Goal: Task Accomplishment & Management: Manage account settings

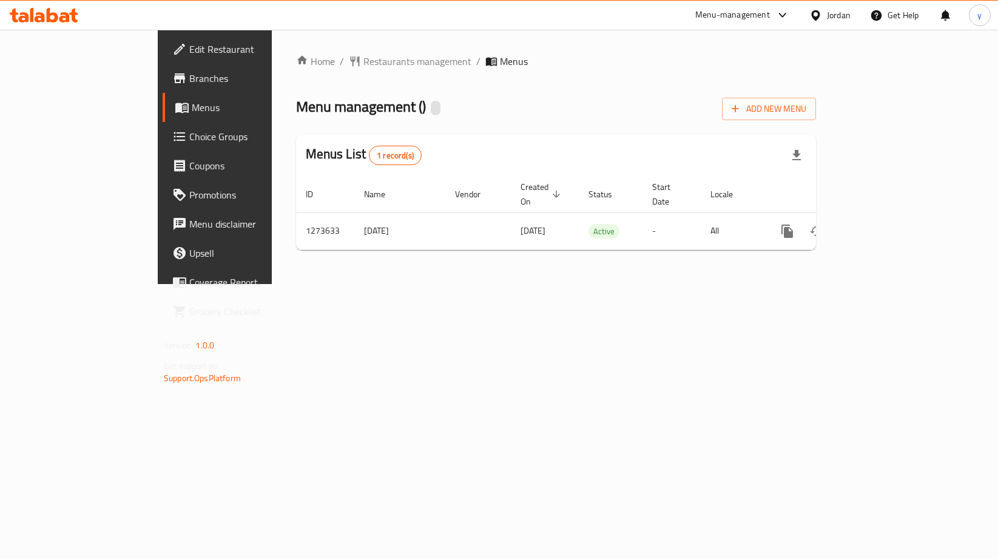
click at [189, 137] on span "Choice Groups" at bounding box center [252, 136] width 126 height 15
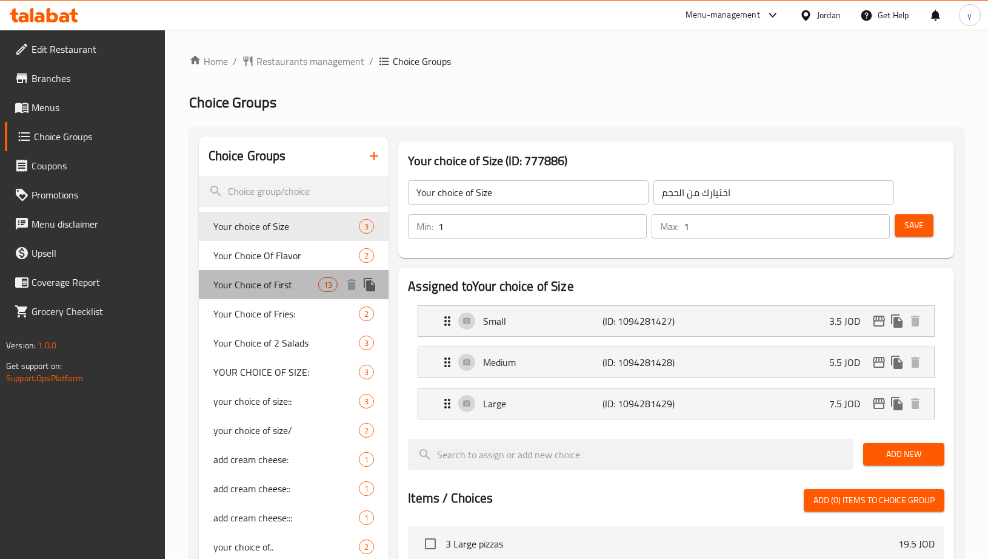
click at [250, 274] on div "Your Choice of First 13" at bounding box center [294, 284] width 190 height 29
type input "Your Choice of First"
type input "اختيارك من الاولى"
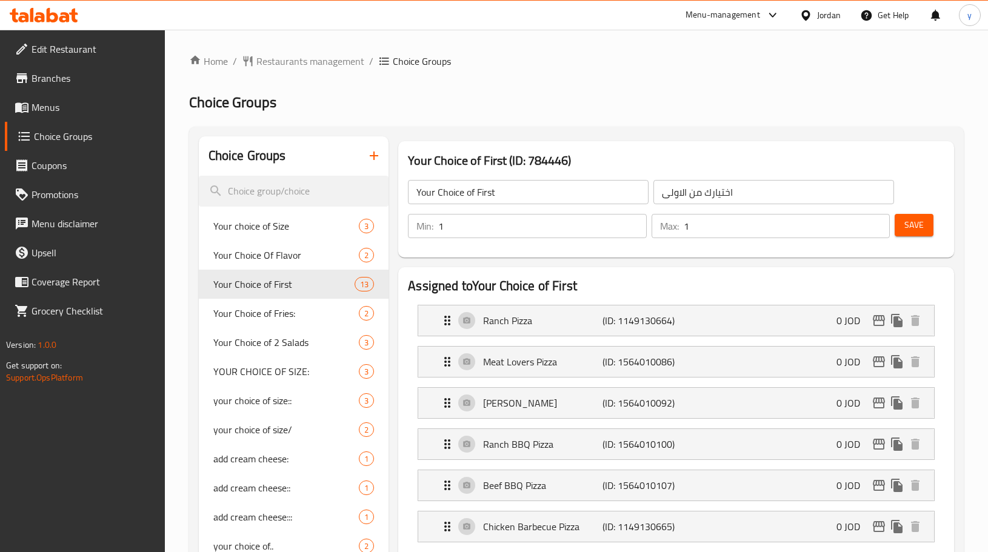
click at [48, 17] on icon at bounding box center [53, 15] width 12 height 15
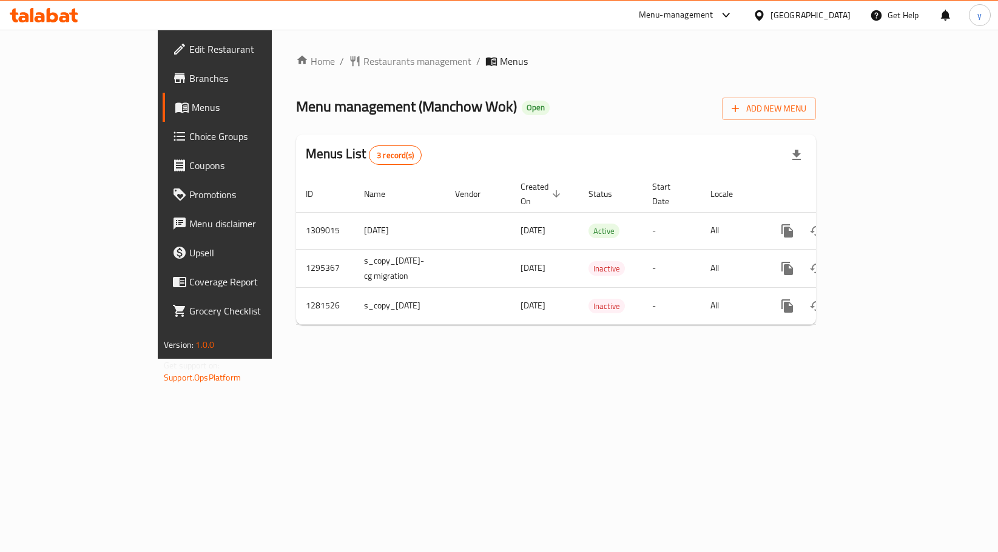
click at [189, 138] on span "Choice Groups" at bounding box center [252, 136] width 126 height 15
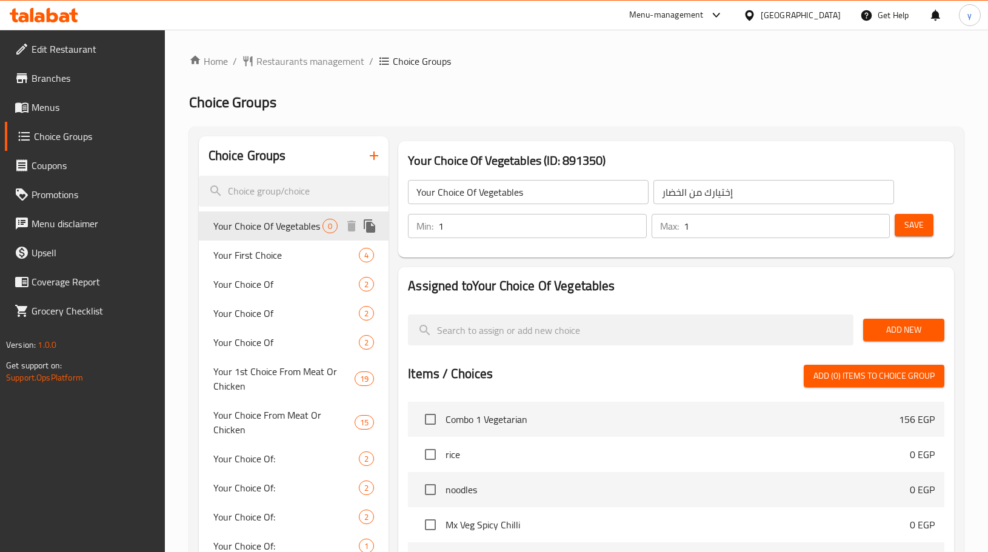
click at [252, 221] on span "Your Choice Of Vegetables" at bounding box center [267, 226] width 109 height 15
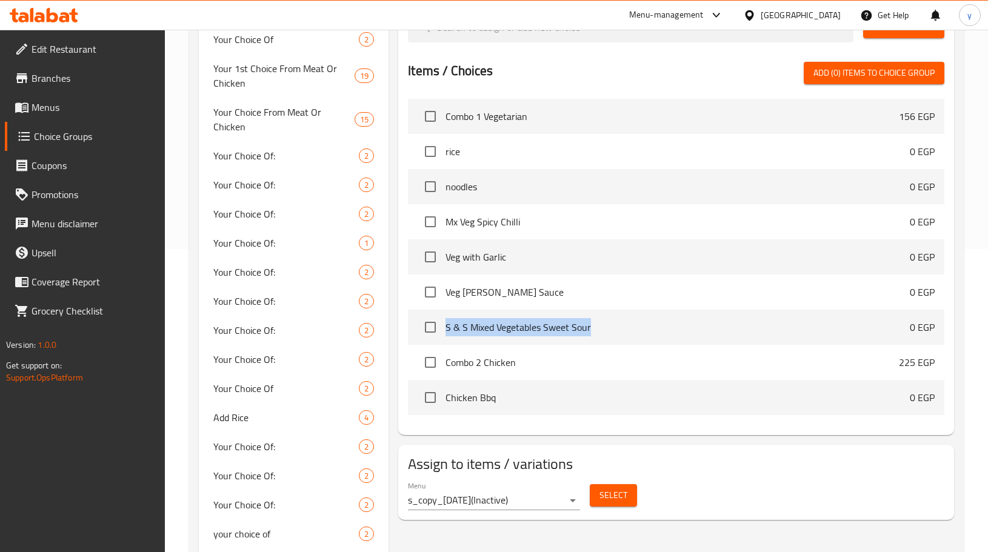
drag, startPoint x: 445, startPoint y: 331, endPoint x: 593, endPoint y: 341, distance: 148.9
click at [593, 341] on li "S & S Mixed Vegetables Sweet Sour 0 EGP" at bounding box center [676, 327] width 537 height 35
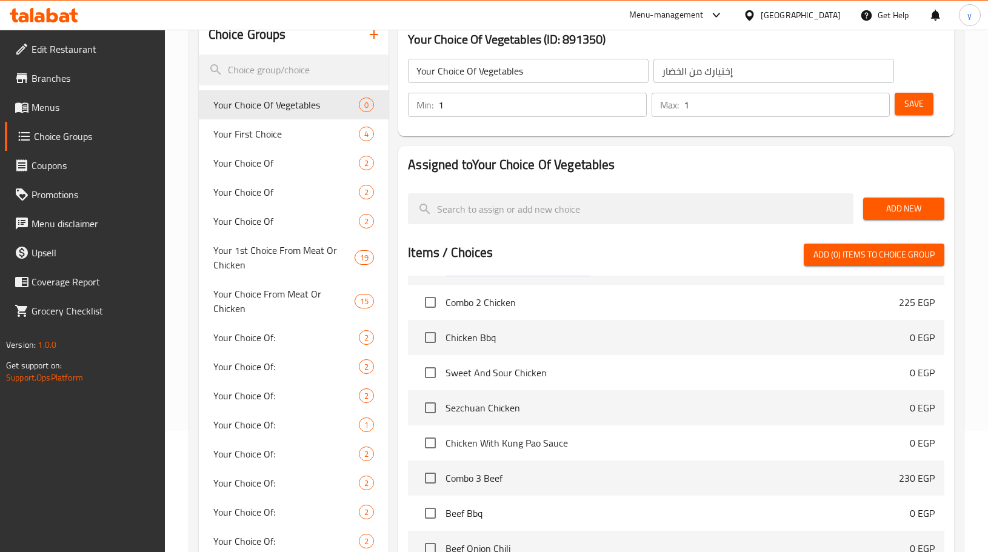
scroll to position [243, 0]
drag, startPoint x: 451, startPoint y: 341, endPoint x: 521, endPoint y: 338, distance: 70.4
click at [521, 338] on span "Chicken Bbq" at bounding box center [678, 337] width 465 height 15
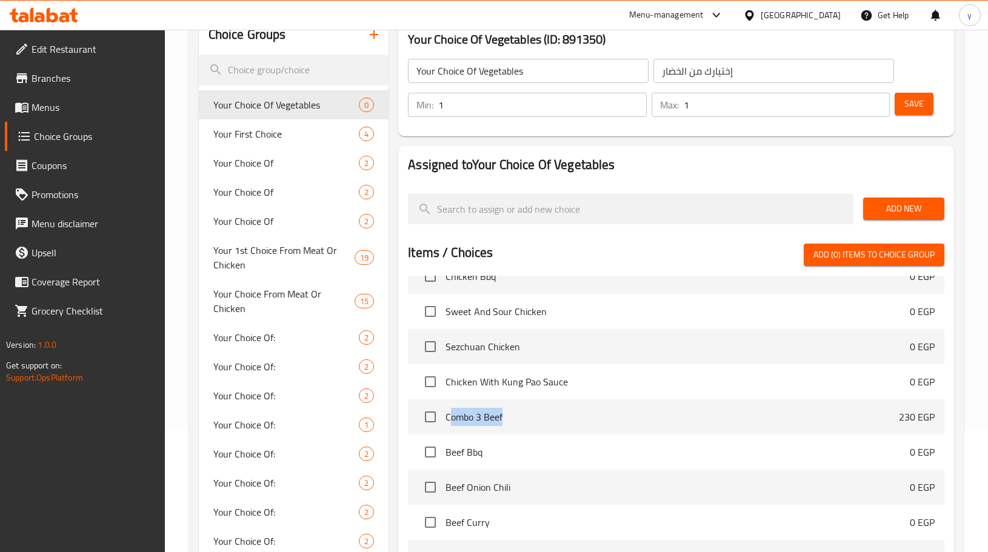
drag, startPoint x: 450, startPoint y: 415, endPoint x: 509, endPoint y: 415, distance: 58.8
click at [509, 415] on span "Combo 3 Beef" at bounding box center [673, 417] width 454 height 15
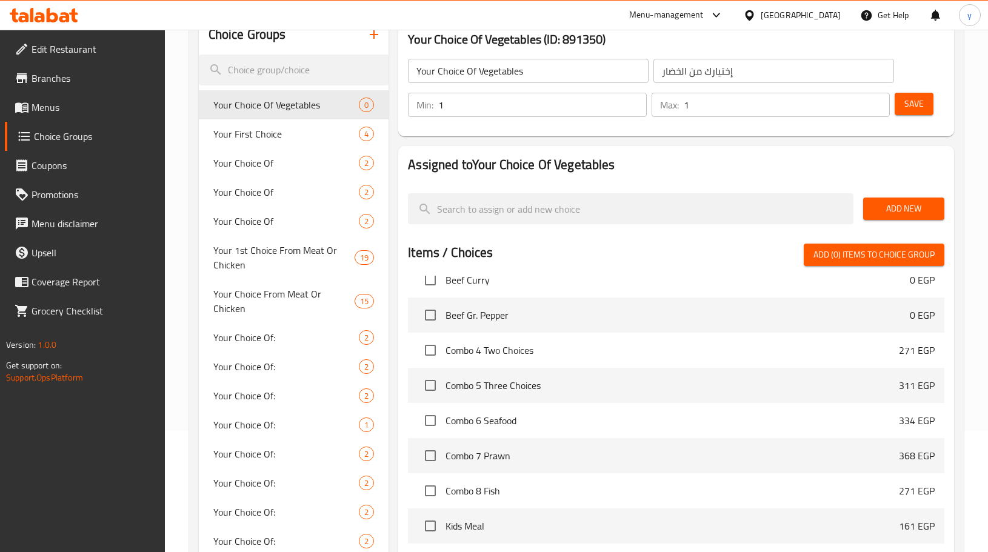
scroll to position [424, 0]
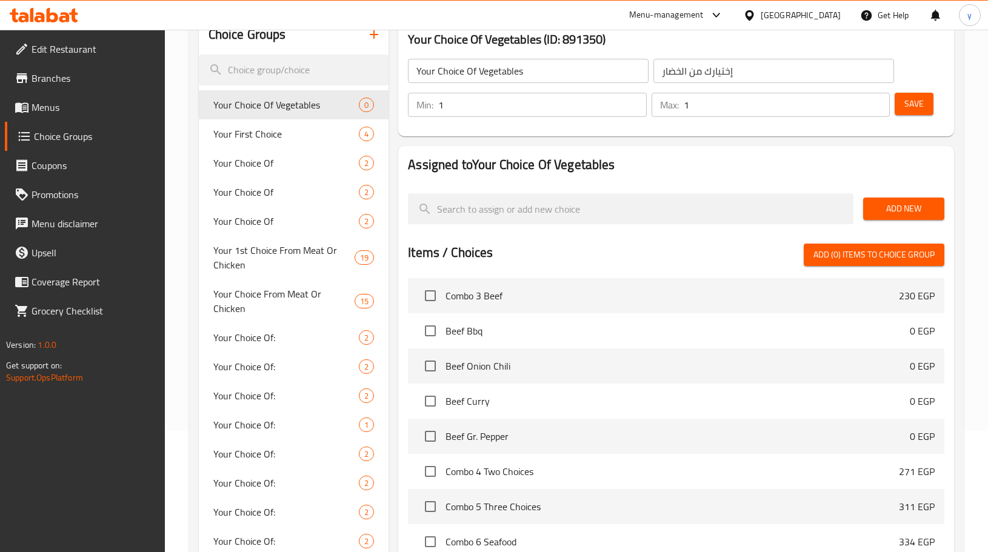
click at [452, 440] on span "Beef Gr. Pepper" at bounding box center [678, 436] width 465 height 15
click at [464, 440] on span "Beef Gr. Pepper" at bounding box center [678, 436] width 465 height 15
click at [894, 443] on span "Beef Gr. Pepper" at bounding box center [678, 436] width 465 height 15
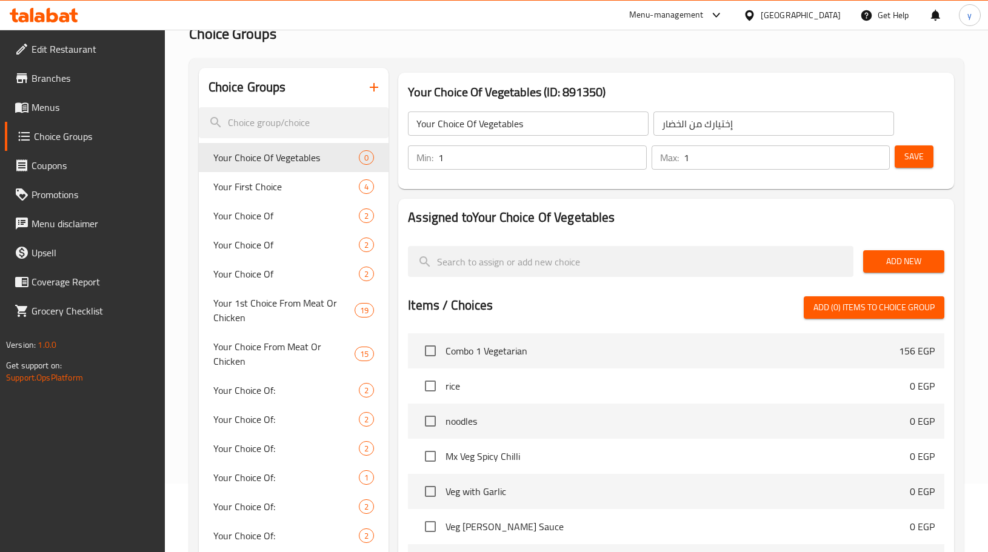
scroll to position [0, 0]
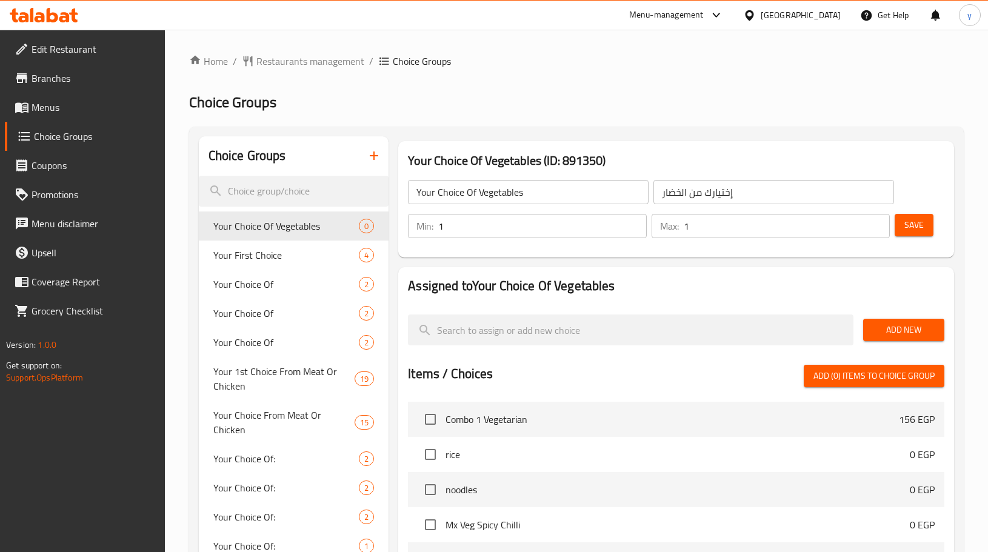
click at [663, 104] on h2 "Choice Groups" at bounding box center [576, 102] width 775 height 19
click at [54, 16] on icon at bounding box center [44, 15] width 69 height 15
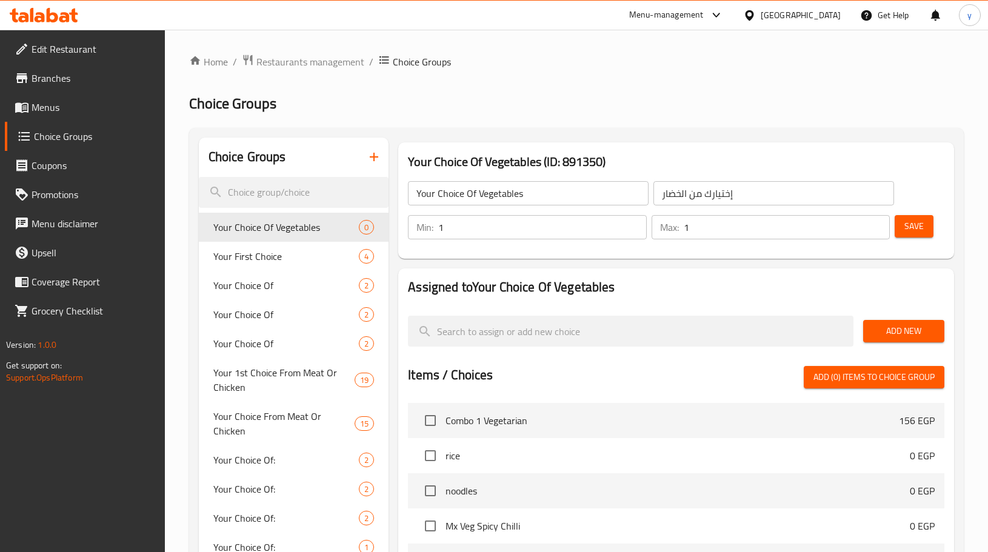
click at [65, 109] on span "Menus" at bounding box center [94, 107] width 124 height 15
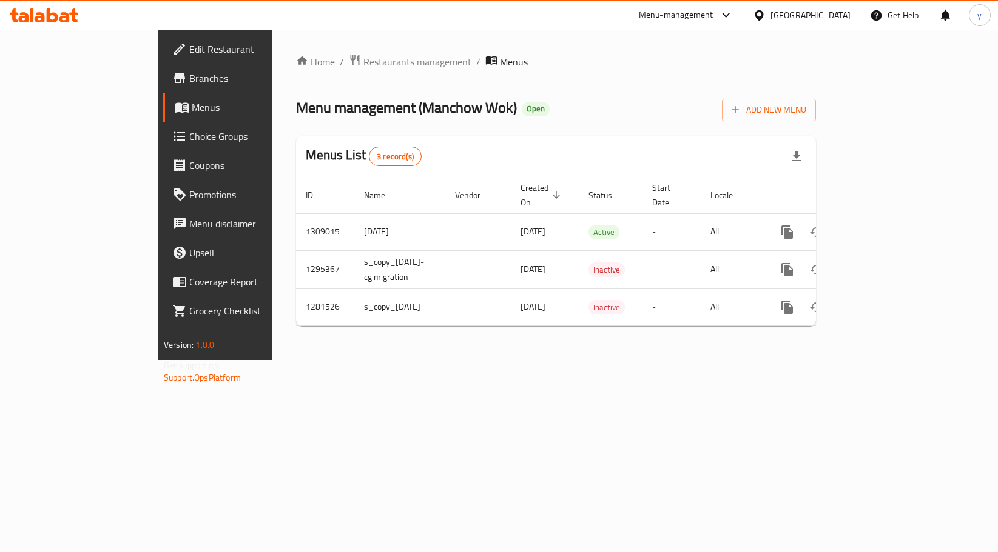
click at [189, 82] on span "Branches" at bounding box center [252, 78] width 126 height 15
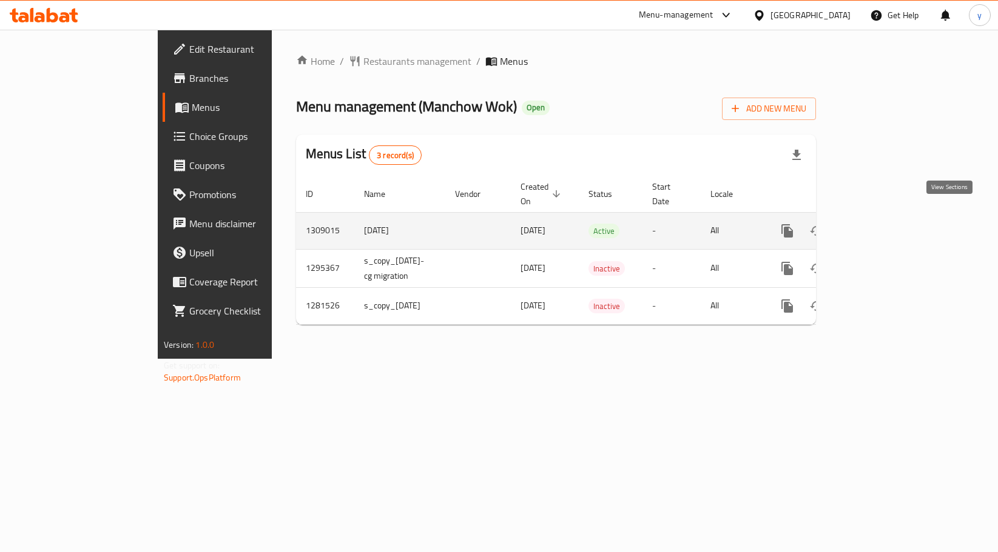
click at [882, 224] on icon "enhanced table" at bounding box center [874, 231] width 15 height 15
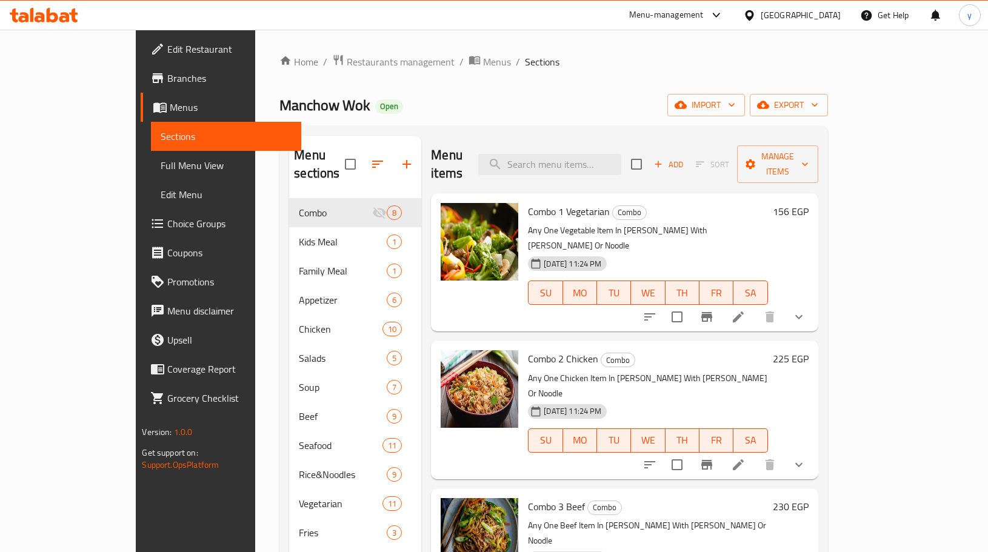
click at [167, 221] on span "Choice Groups" at bounding box center [229, 223] width 124 height 15
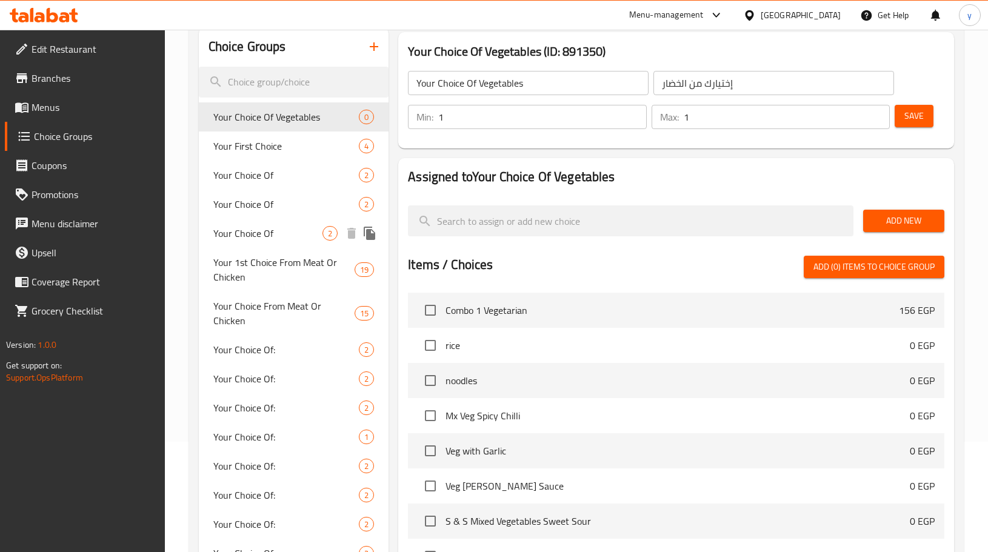
scroll to position [121, 0]
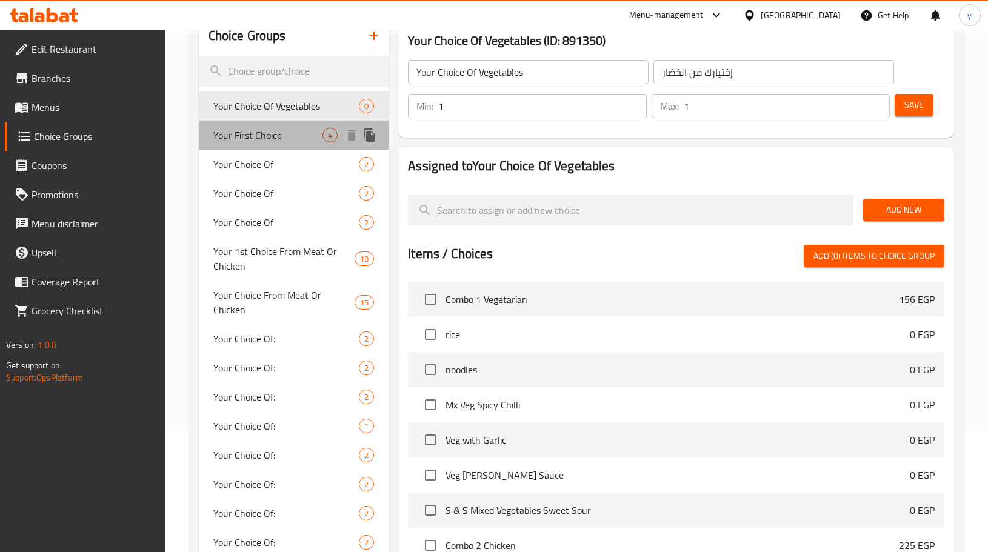
click at [281, 139] on span "Your First Choice" at bounding box center [267, 135] width 109 height 15
type input "Your First Choice"
type input "إختيارك الأول"
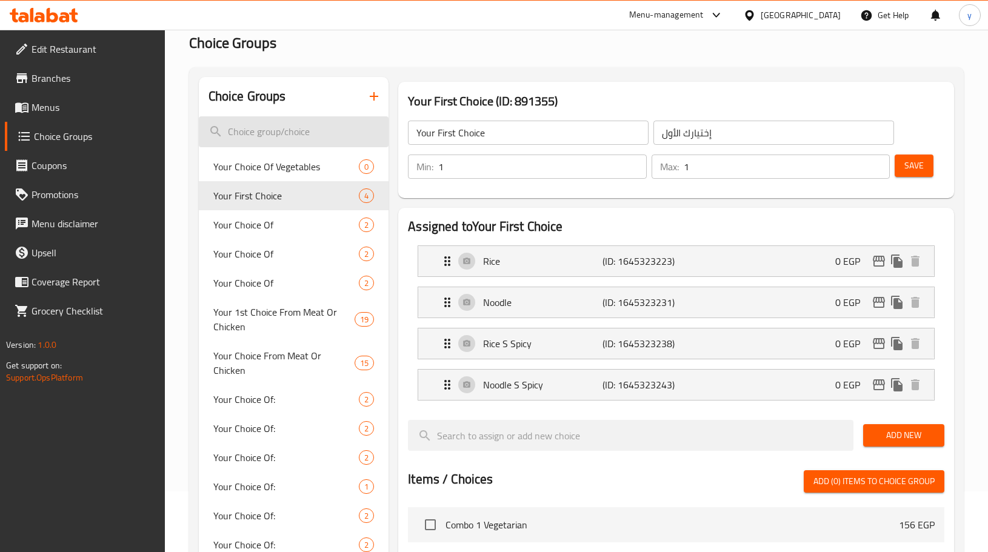
scroll to position [0, 0]
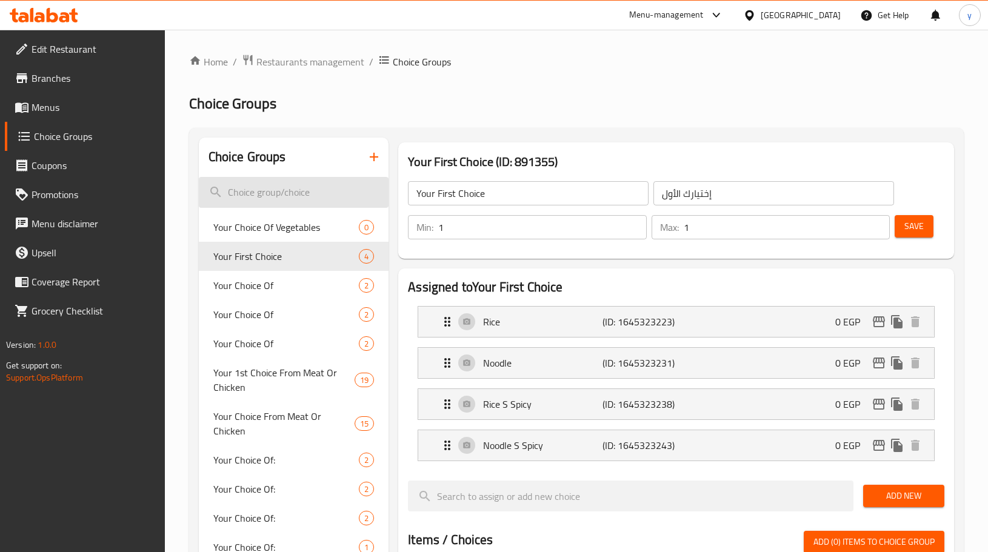
click at [283, 183] on input "search" at bounding box center [294, 192] width 190 height 31
paste input "إختيارك من:"
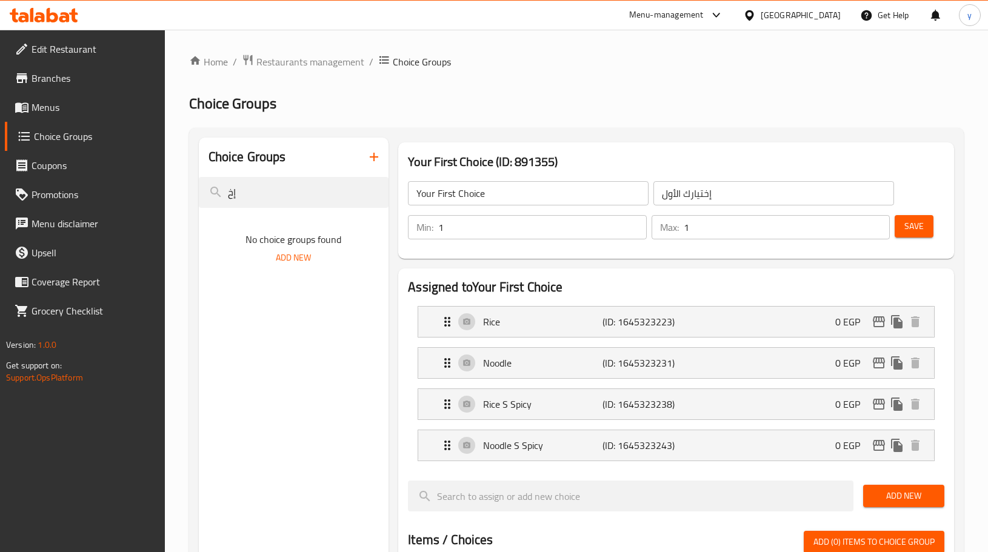
type input "إ"
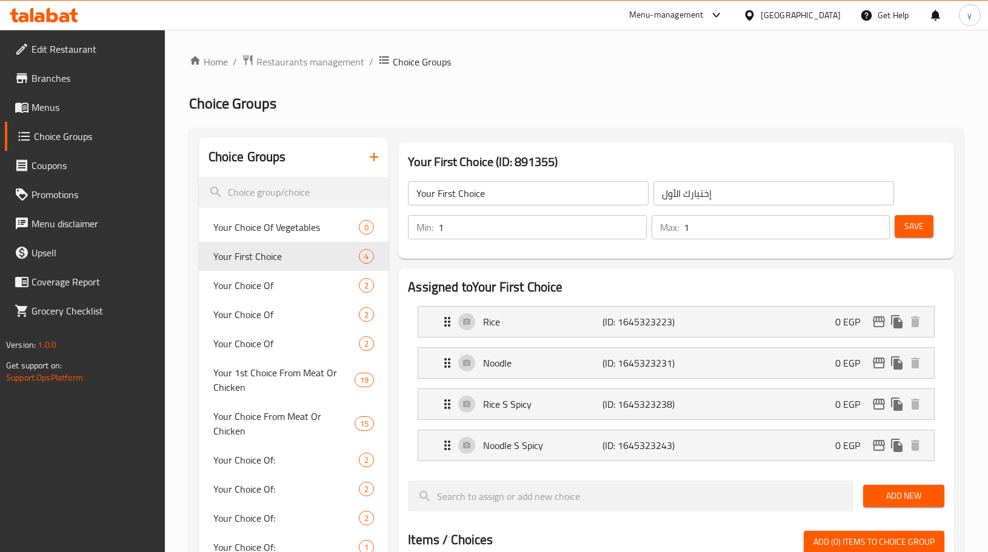
type input "غ"
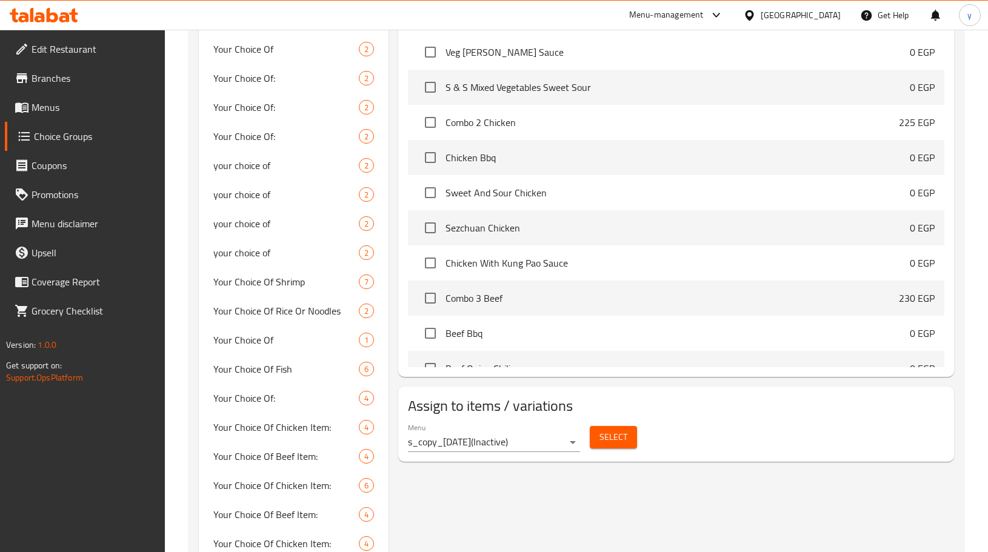
scroll to position [546, 0]
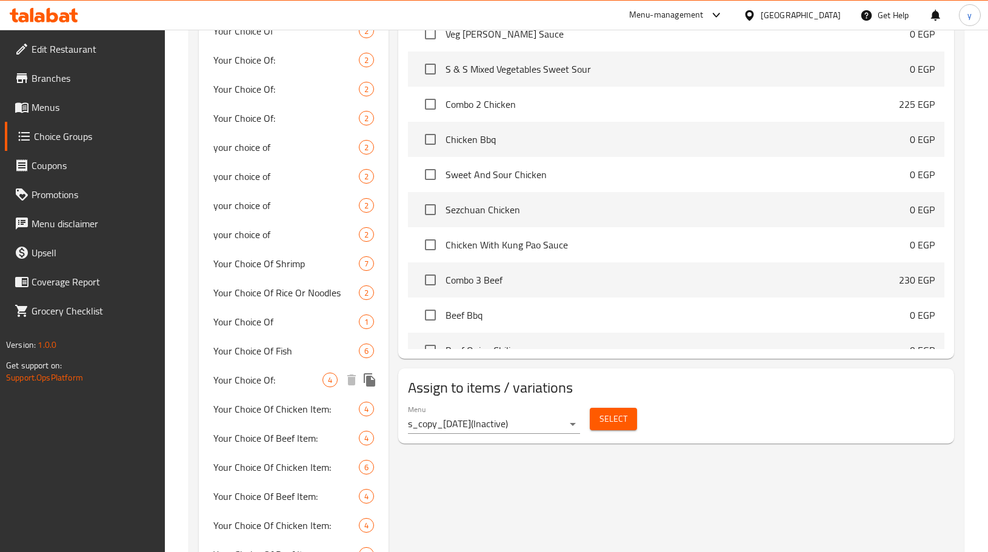
type input "your choice of"
click at [294, 381] on span "Your Choice Of:" at bounding box center [267, 380] width 109 height 15
type input "Your Choice Of:"
type input "إختيارك من:"
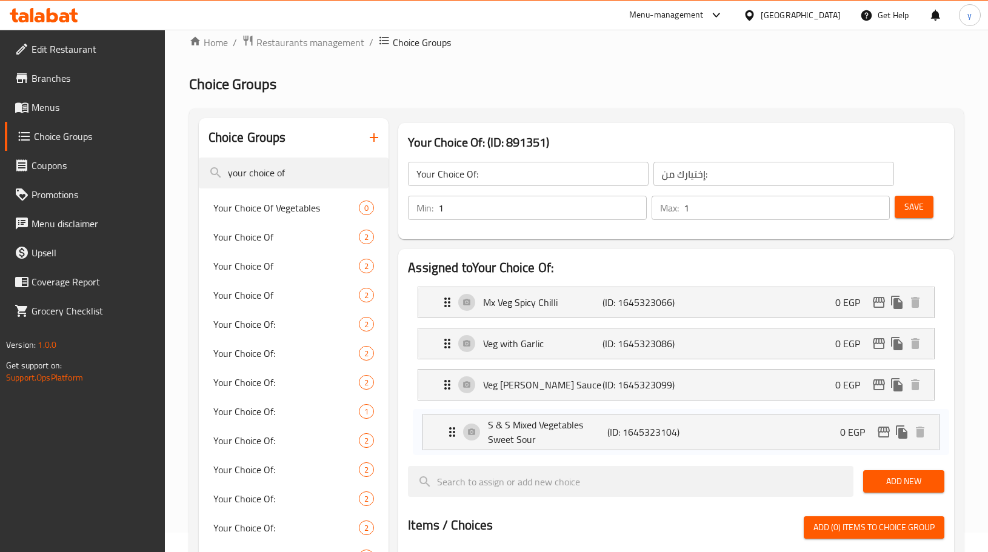
scroll to position [24, 0]
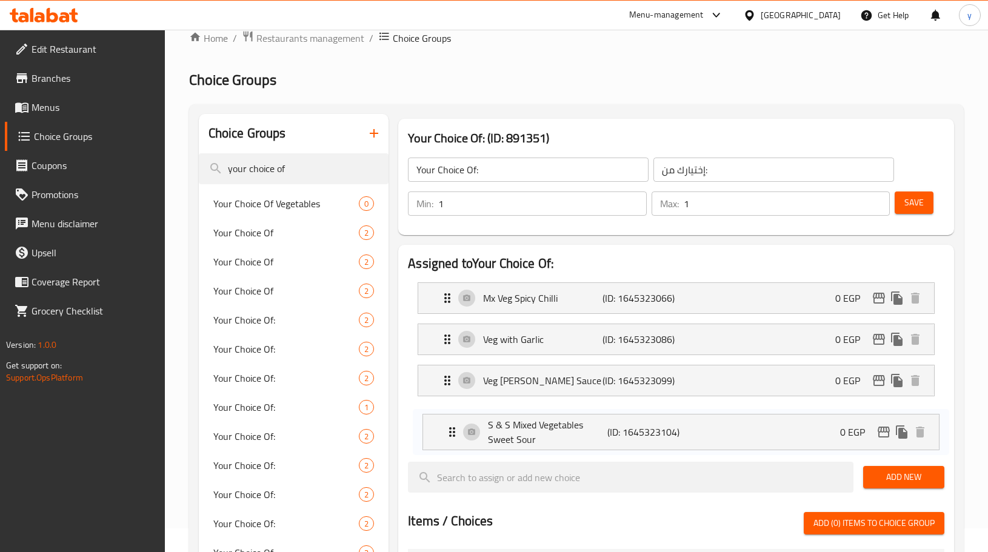
drag, startPoint x: 530, startPoint y: 454, endPoint x: 531, endPoint y: 438, distance: 15.8
click at [531, 438] on nav "Mx Veg Spicy Chilli (ID: 1645323066) 0 EGP Name (En) Mx Veg Spicy Chilli Name (…" at bounding box center [676, 363] width 537 height 180
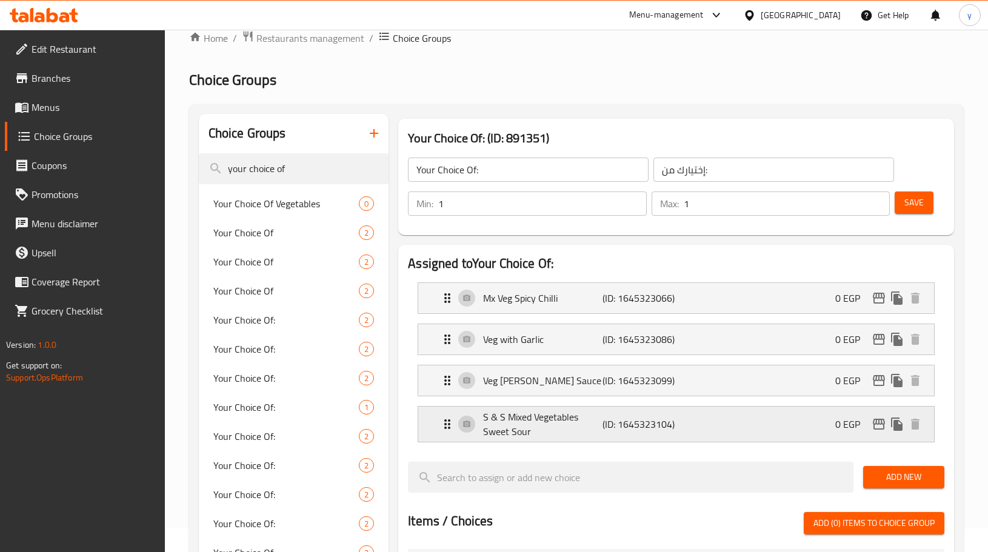
click at [585, 427] on p "S & S Mixed Vegetables Sweet Sour" at bounding box center [542, 424] width 119 height 29
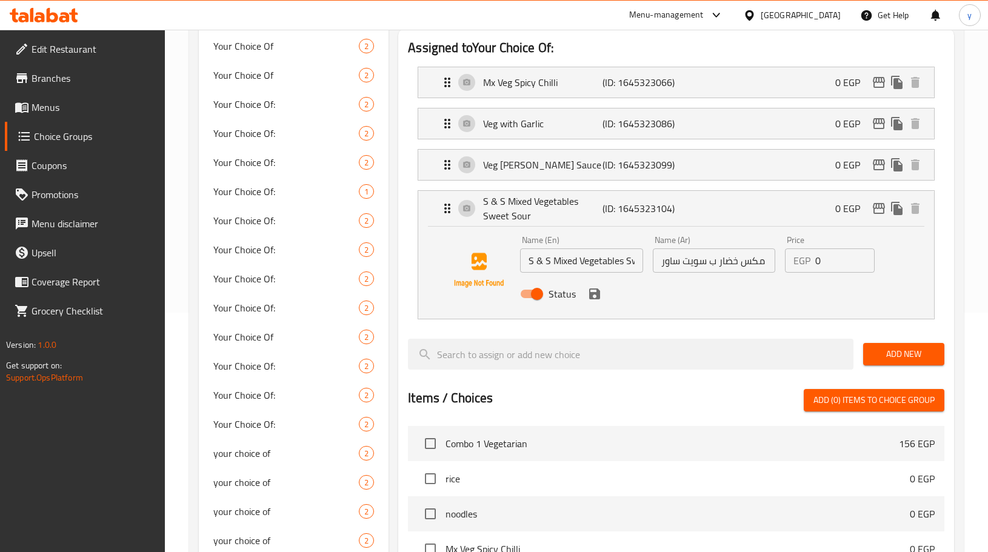
scroll to position [266, 0]
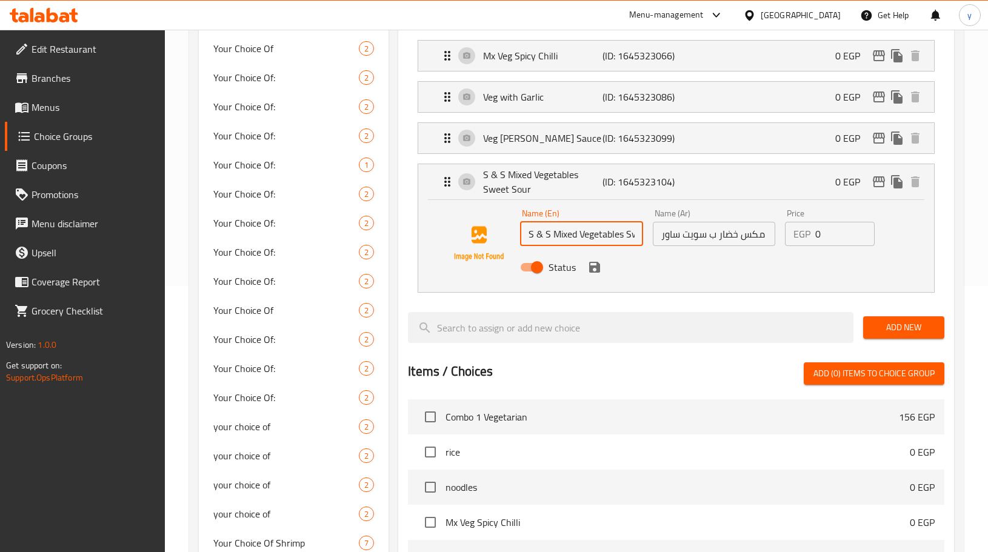
click at [574, 239] on input "S & S Mixed Vegetables Sweet Sour" at bounding box center [581, 234] width 123 height 24
click at [615, 229] on input "S & S Mixed Vegetables Sweet Sour" at bounding box center [581, 234] width 123 height 24
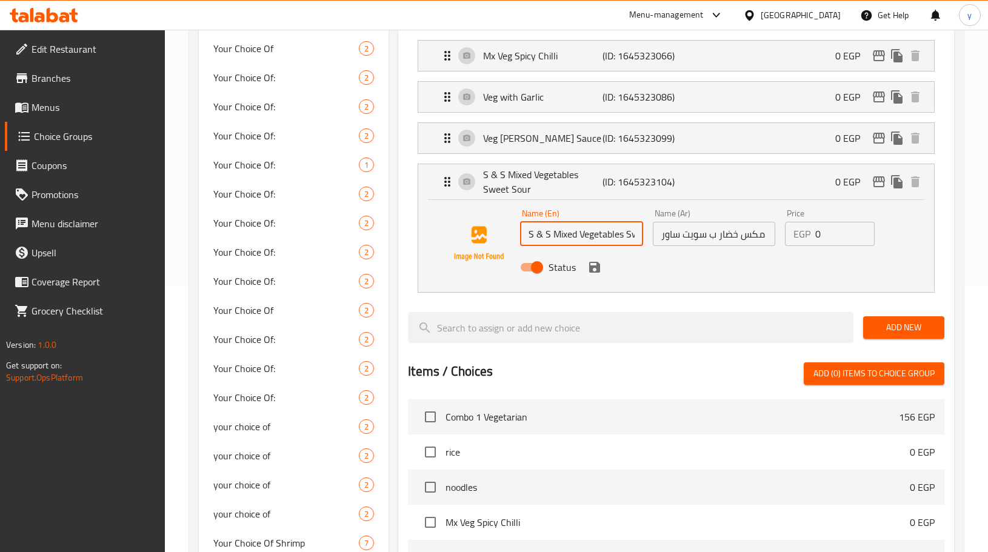
click at [615, 229] on input "S & S Mixed Vegetables Sweet Sour" at bounding box center [581, 234] width 123 height 24
click at [710, 233] on input "اس اند س مكس خضار ب سويت ساور" at bounding box center [714, 234] width 123 height 24
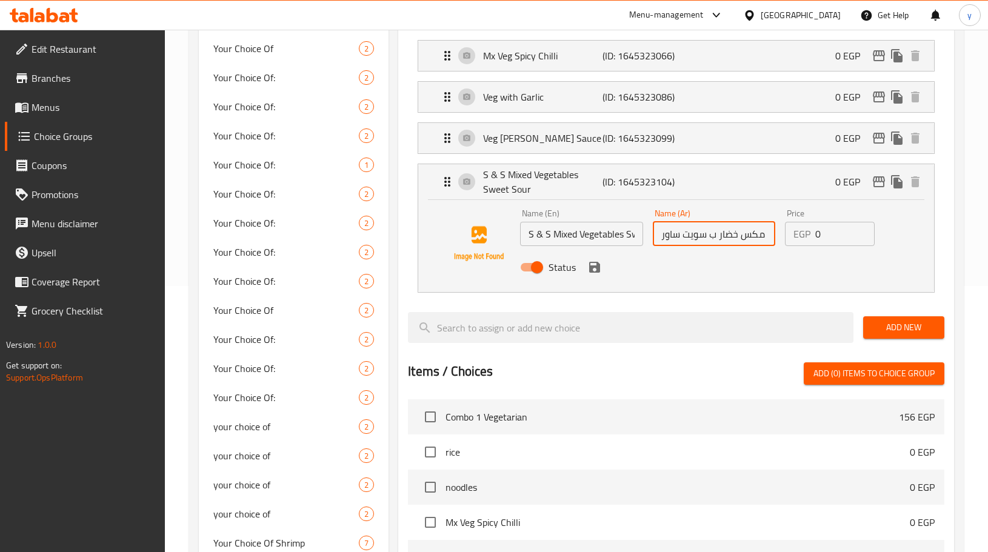
click at [710, 233] on input "اس اند س مكس خضار ب سويت ساور" at bounding box center [714, 234] width 123 height 24
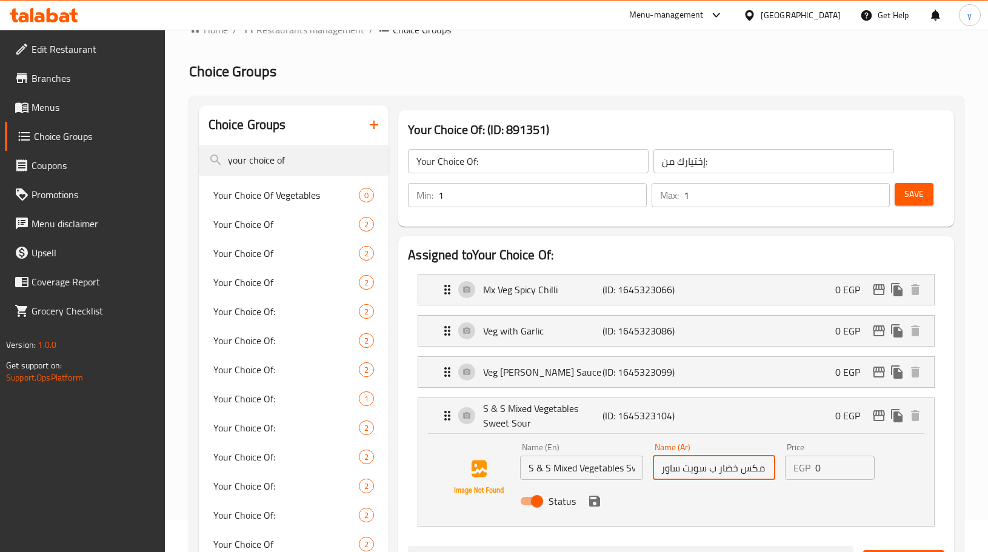
scroll to position [24, 0]
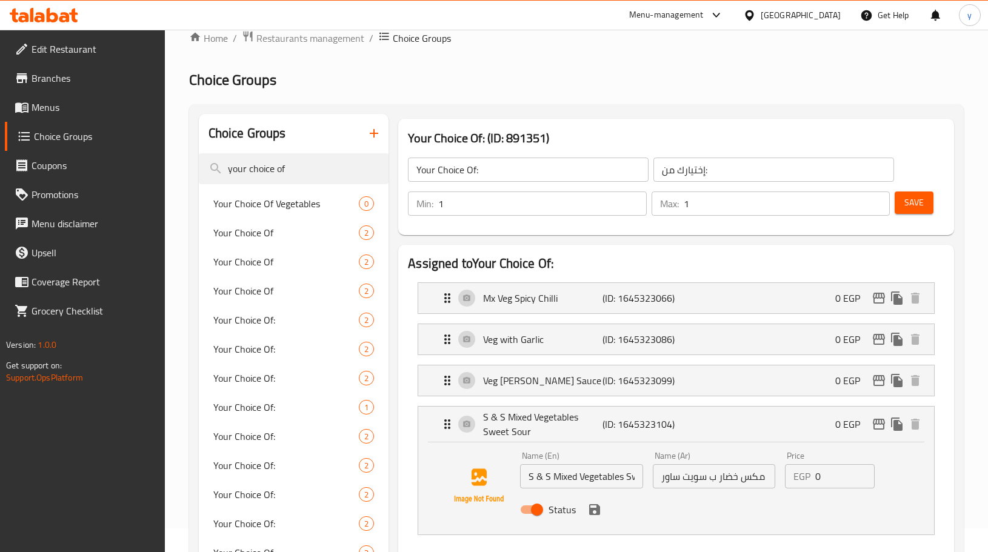
click at [741, 263] on h2 "Assigned to Your Choice Of:" at bounding box center [676, 264] width 537 height 18
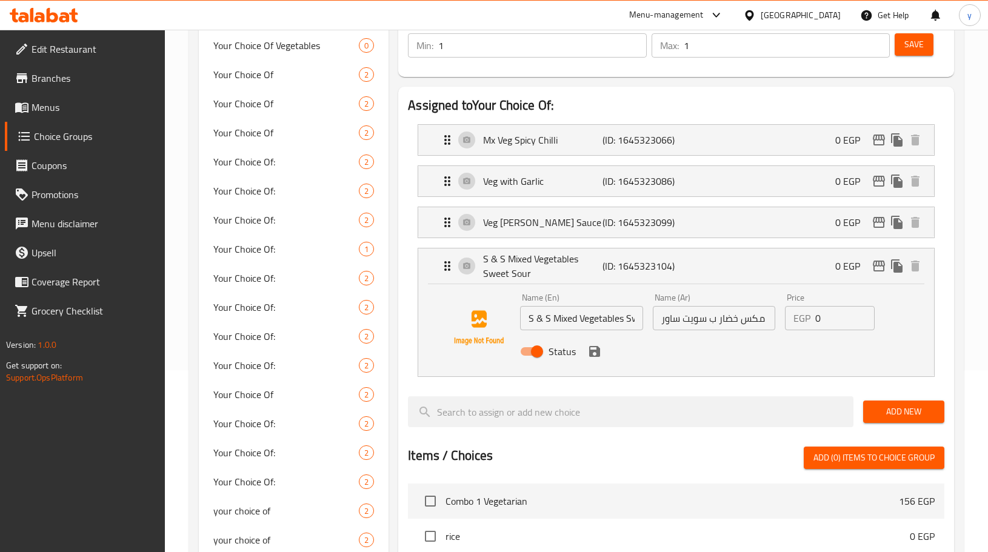
scroll to position [206, 0]
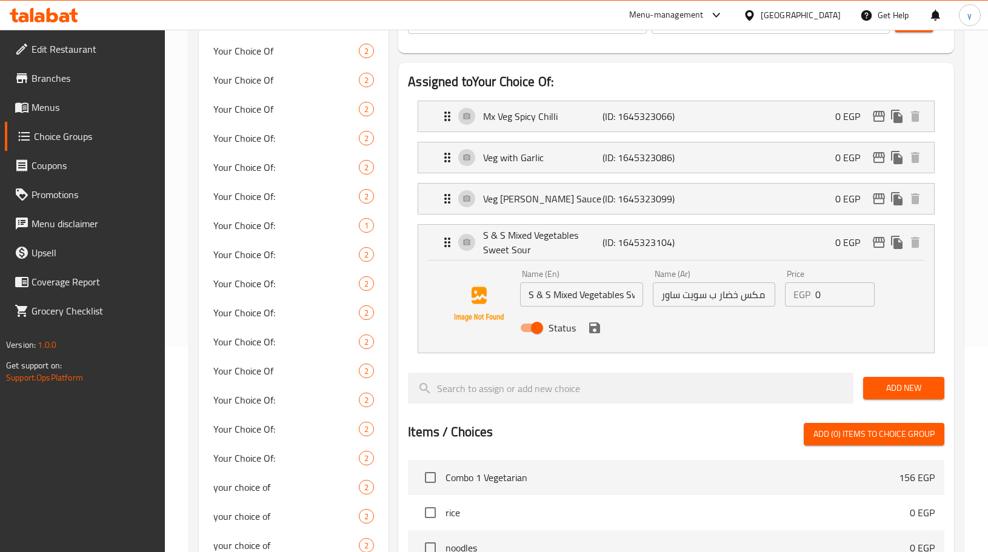
click at [915, 319] on div "Name (En) S & S Mixed Vegetables Sweet Sour Name (En) Name (Ar) اس اند س مكس خض…" at bounding box center [676, 307] width 516 height 92
click at [920, 282] on div "Name (En) S & S Mixed Vegetables Sweet Sour Name (En) Name (Ar) اس اند س مكس خض…" at bounding box center [676, 307] width 516 height 92
click at [443, 241] on icon "Expand" at bounding box center [447, 242] width 15 height 15
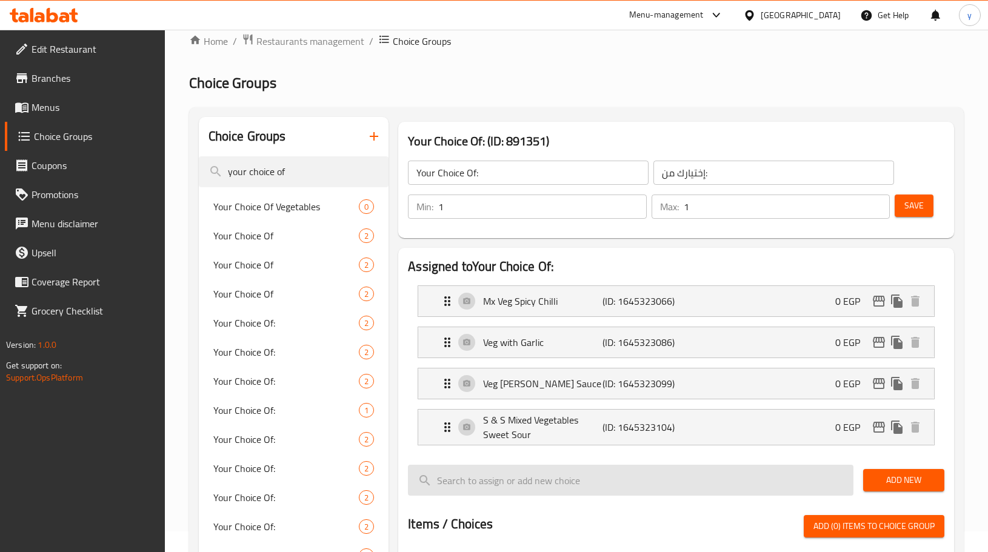
scroll to position [0, 0]
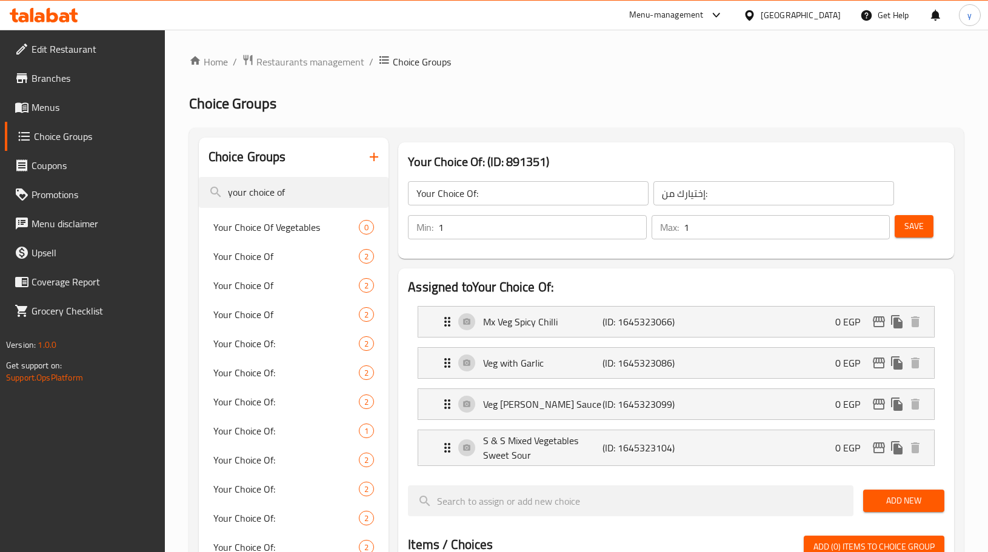
click at [75, 113] on span "Menus" at bounding box center [94, 107] width 124 height 15
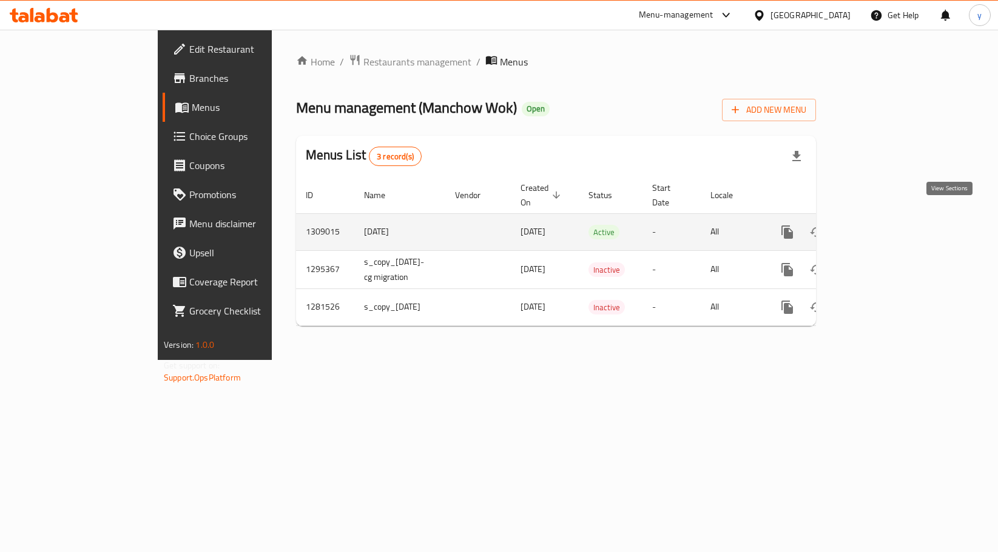
click at [889, 221] on link "enhanced table" at bounding box center [874, 232] width 29 height 29
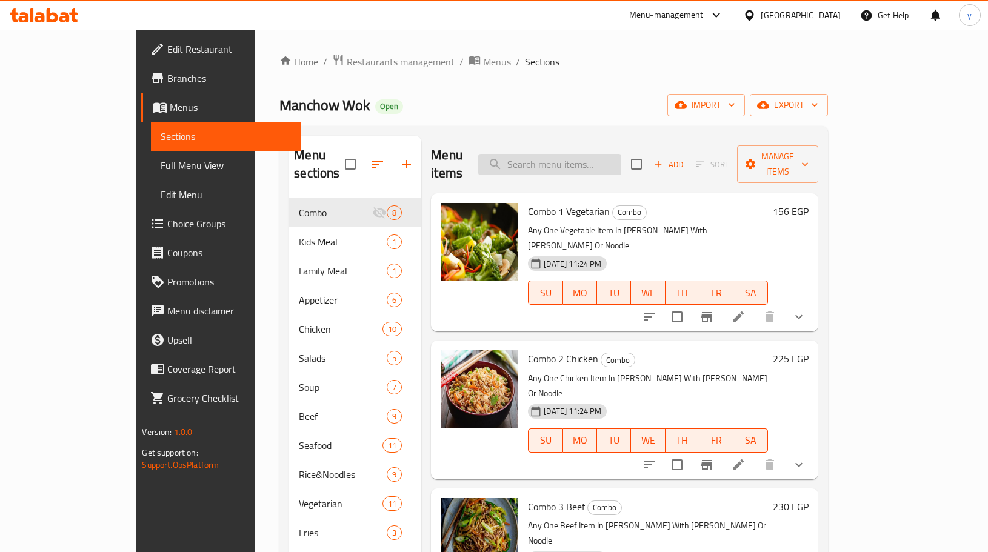
click at [618, 154] on input "search" at bounding box center [549, 164] width 143 height 21
paste input "Combo 1 Vegetarian"
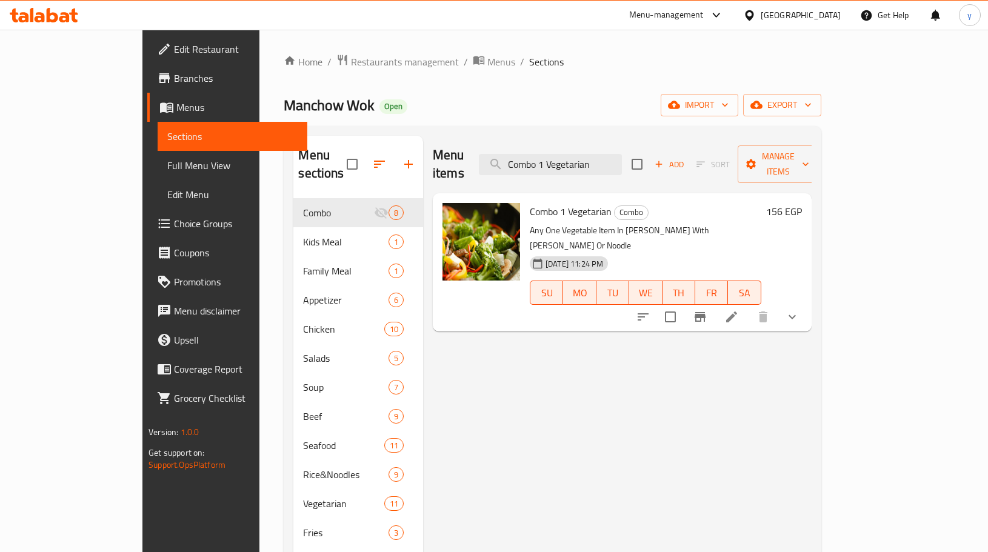
type input "Combo 1 Vegetarian"
click at [749, 306] on li at bounding box center [732, 317] width 34 height 22
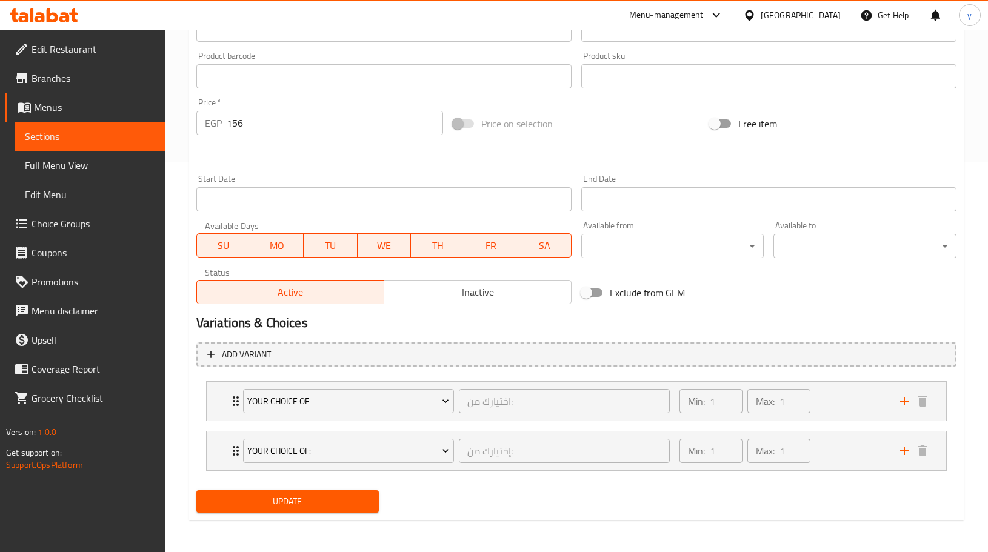
scroll to position [392, 0]
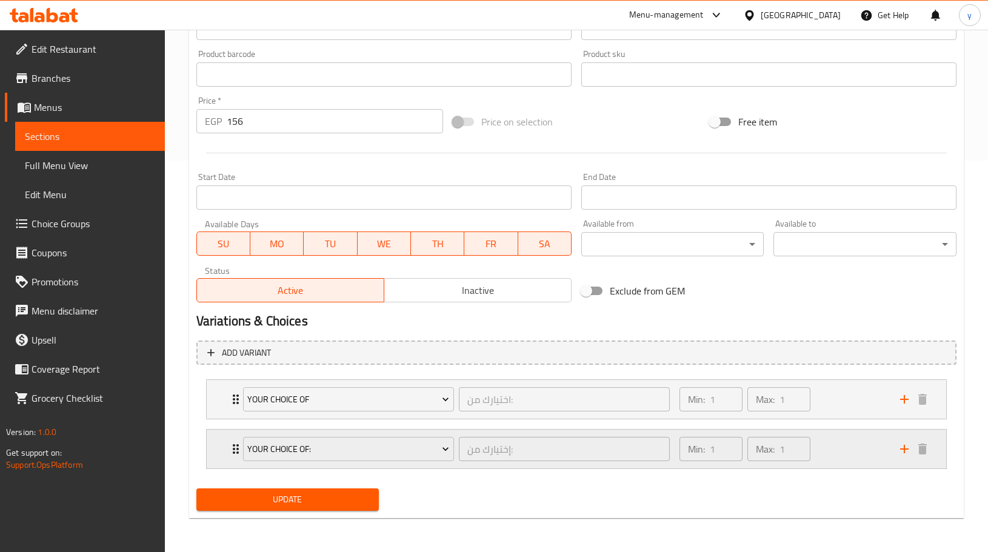
click at [227, 454] on div "Your Choice Of: إختيارك من: ​ Min: 1 ​ Max: 1 ​" at bounding box center [577, 449] width 740 height 39
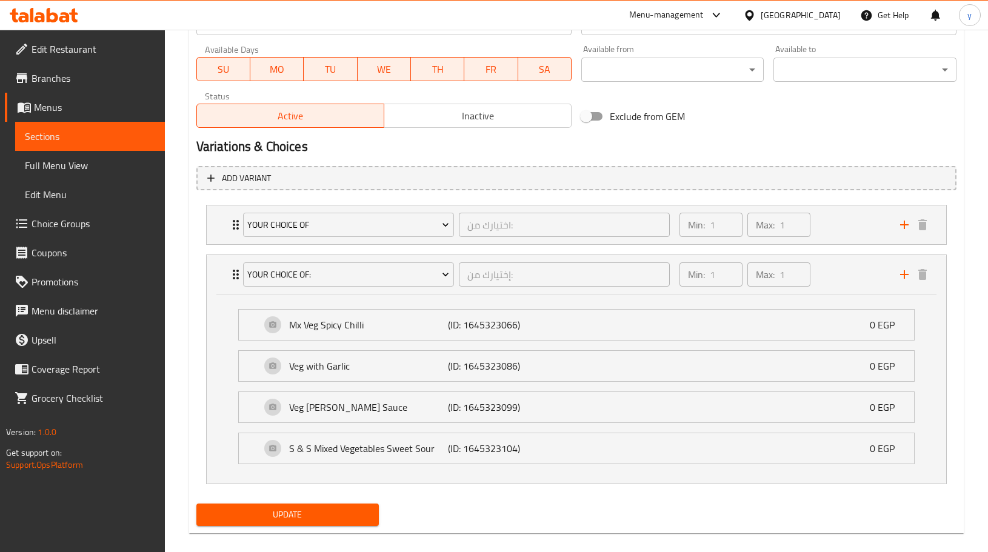
scroll to position [582, 0]
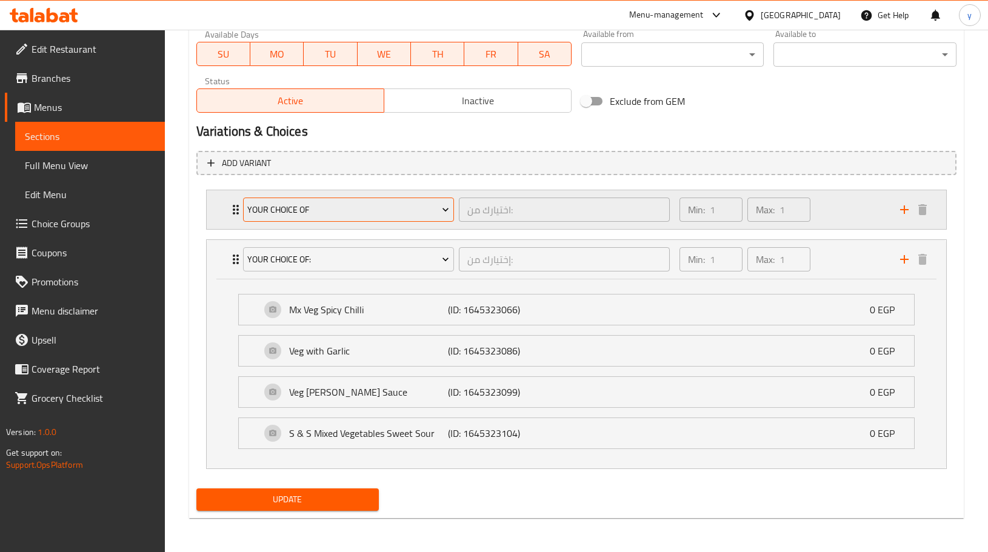
click at [443, 208] on icon "Expand" at bounding box center [446, 210] width 12 height 12
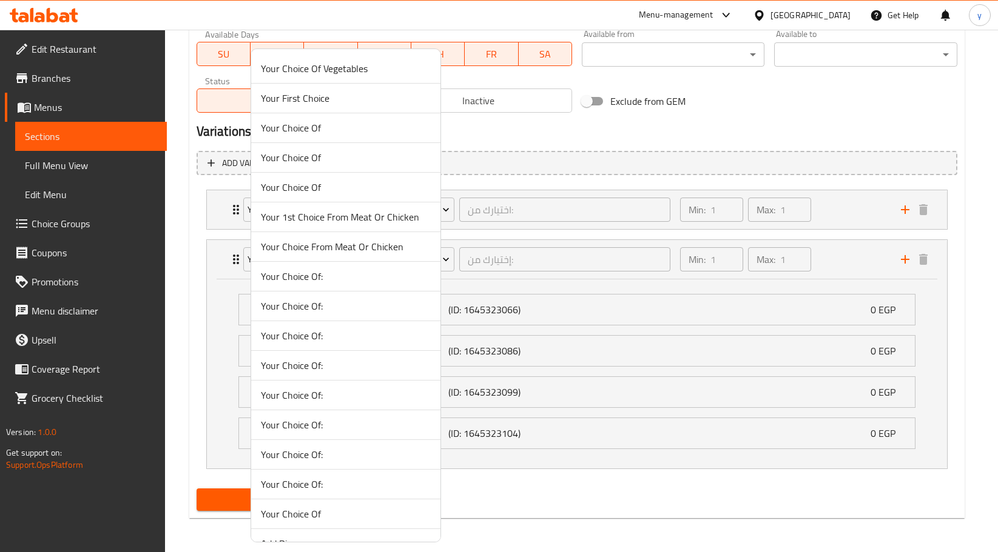
click at [519, 198] on div at bounding box center [499, 276] width 998 height 552
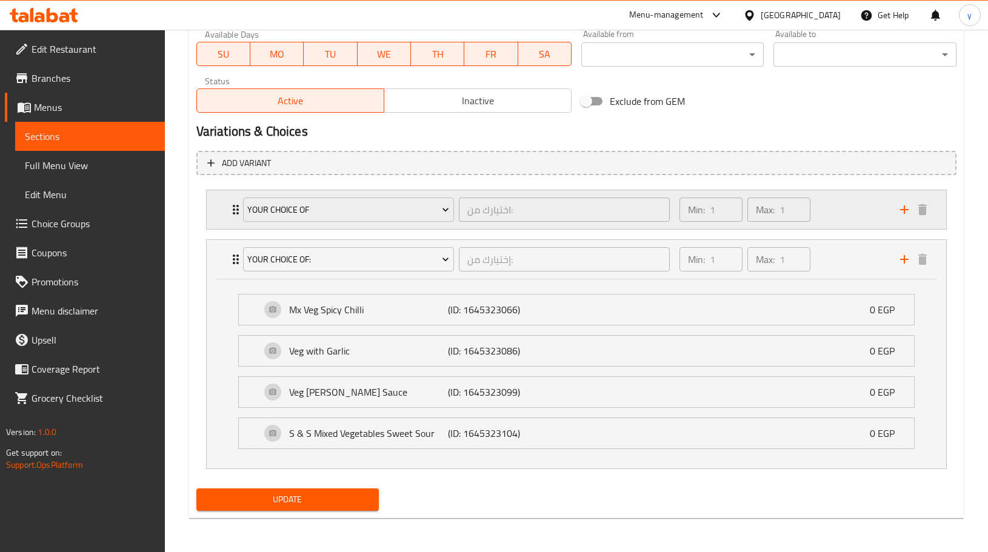
click at [872, 214] on div "Min: 1 ​ Max: 1 ​" at bounding box center [783, 209] width 221 height 39
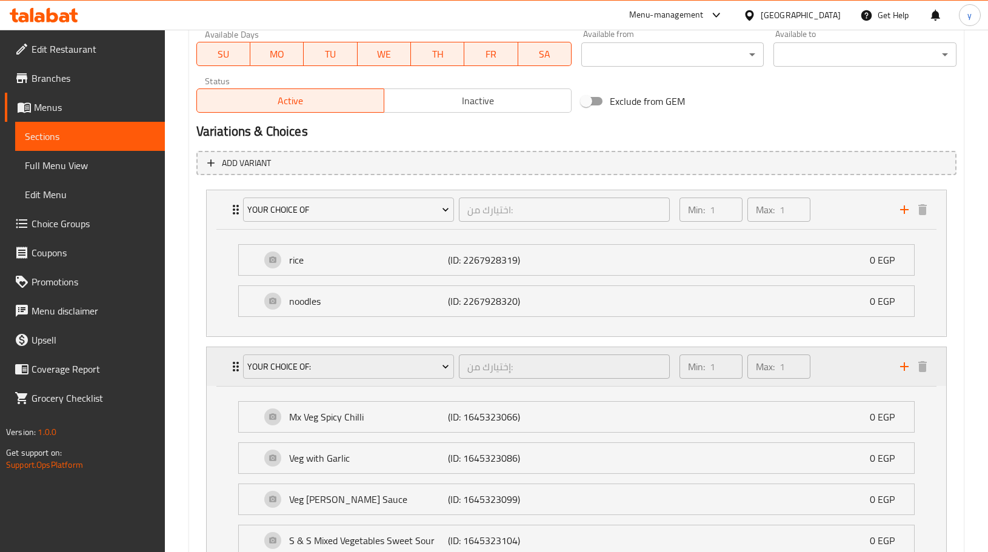
drag, startPoint x: 834, startPoint y: 379, endPoint x: 853, endPoint y: 364, distance: 24.6
click at [853, 364] on div "Min: 1 ​ Max: 1 ​" at bounding box center [783, 366] width 221 height 39
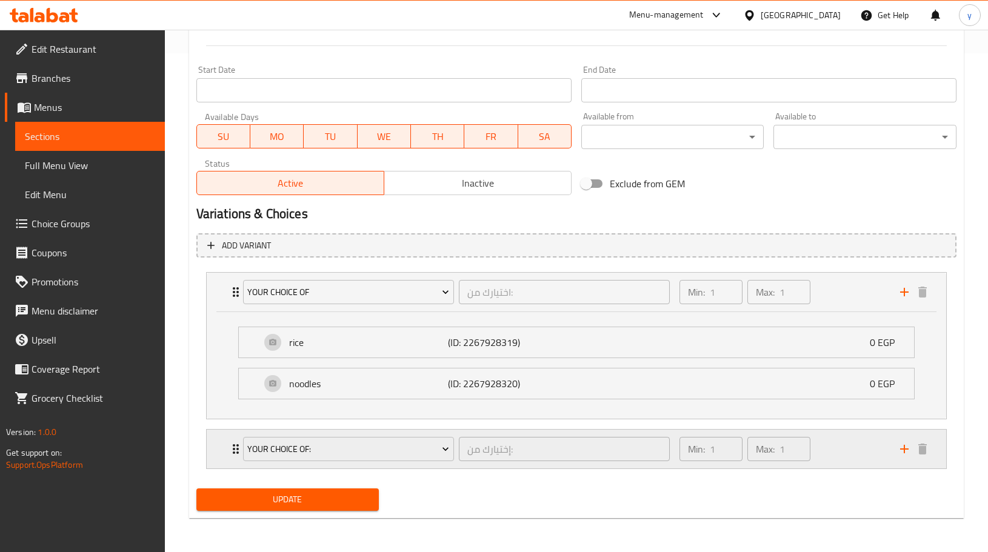
click at [853, 364] on div "rice (ID: 2267928319) 0 EGP Name (En) rice Name (En) Name (Ar) ارز Name (Ar) Pr…" at bounding box center [577, 365] width 740 height 107
click at [864, 452] on div "Min: 1 ​ Max: 1 ​" at bounding box center [783, 449] width 221 height 39
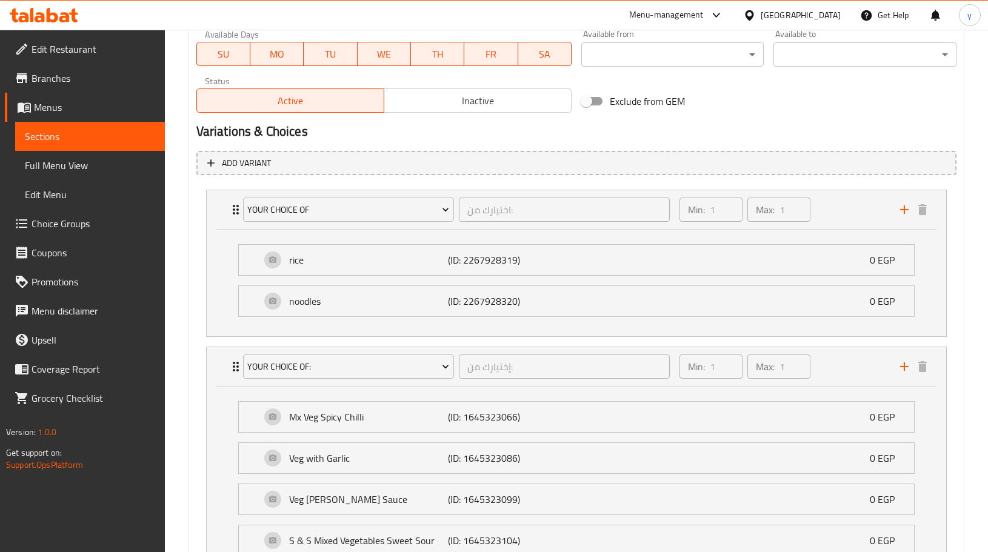
scroll to position [689, 0]
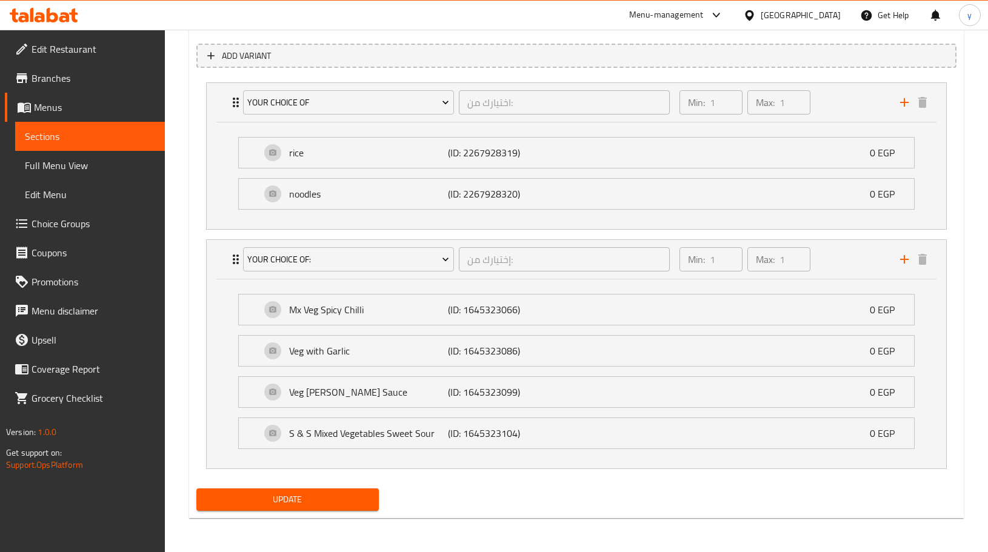
click at [255, 498] on span "Update" at bounding box center [288, 499] width 164 height 15
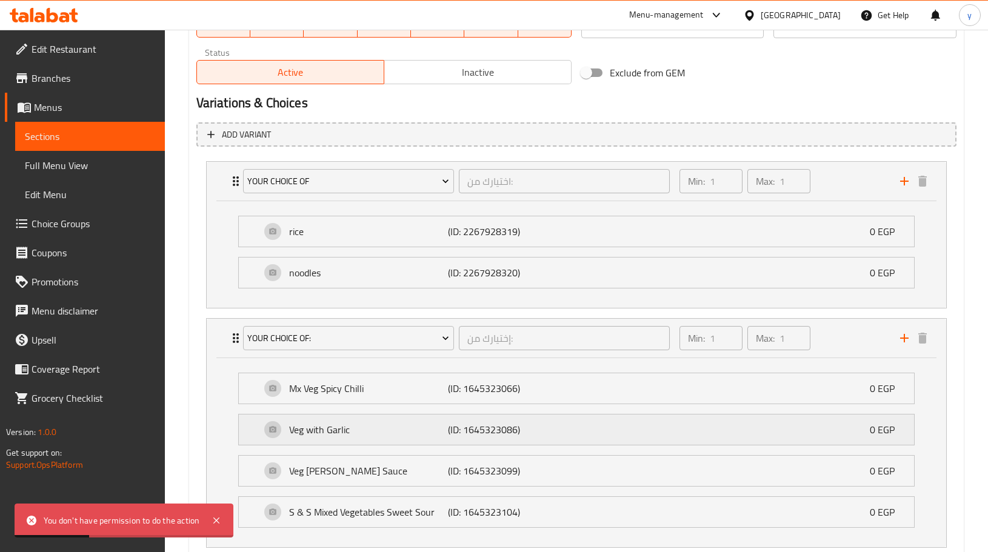
scroll to position [628, 0]
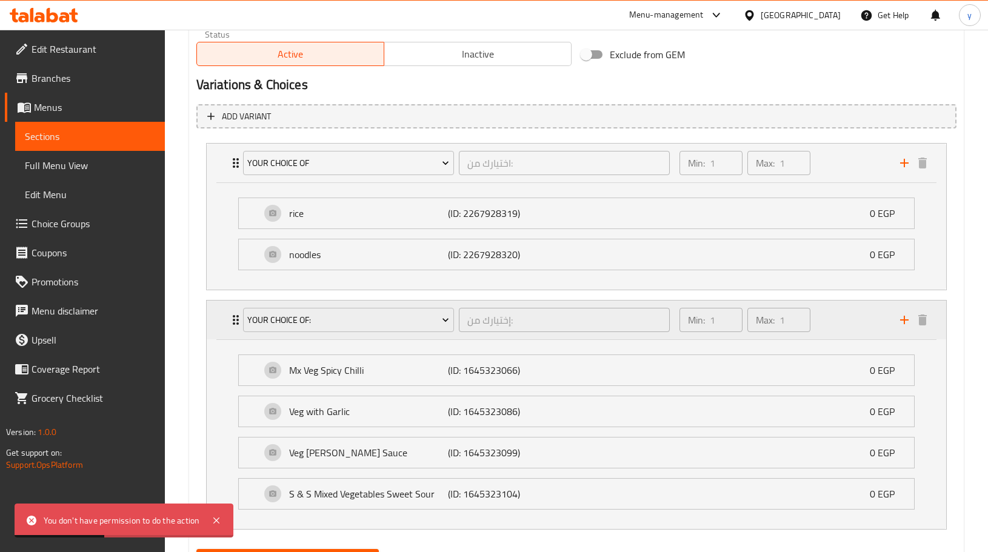
click at [237, 328] on div "Your Choice Of: إختيارك من: ​" at bounding box center [456, 320] width 441 height 39
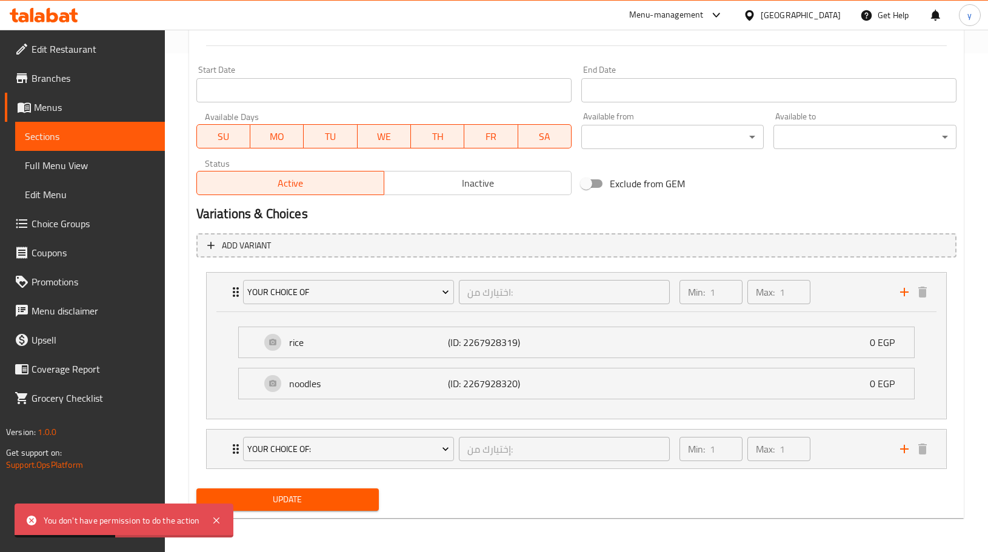
scroll to position [499, 0]
click at [239, 452] on div "Your Choice Of: إختيارك من: ​" at bounding box center [456, 449] width 441 height 39
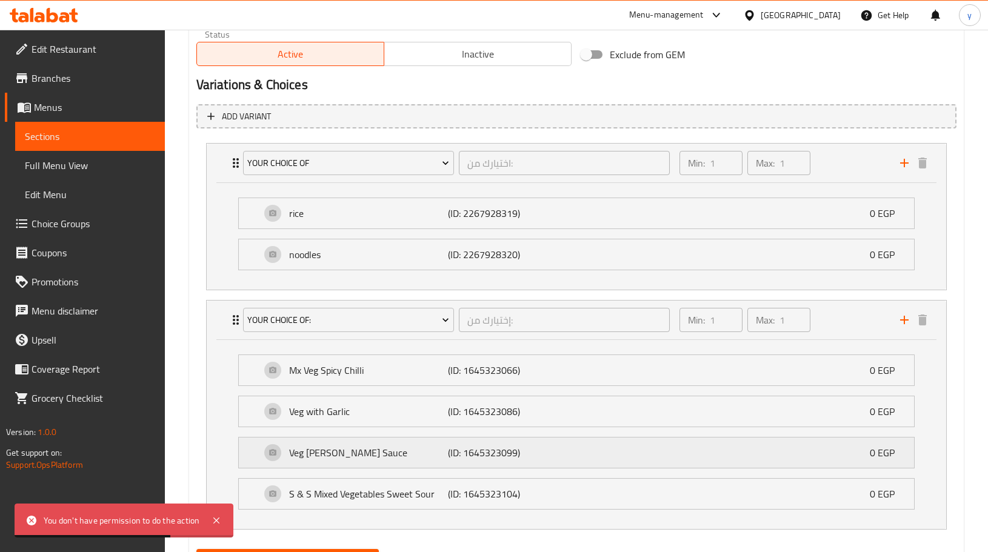
scroll to position [689, 0]
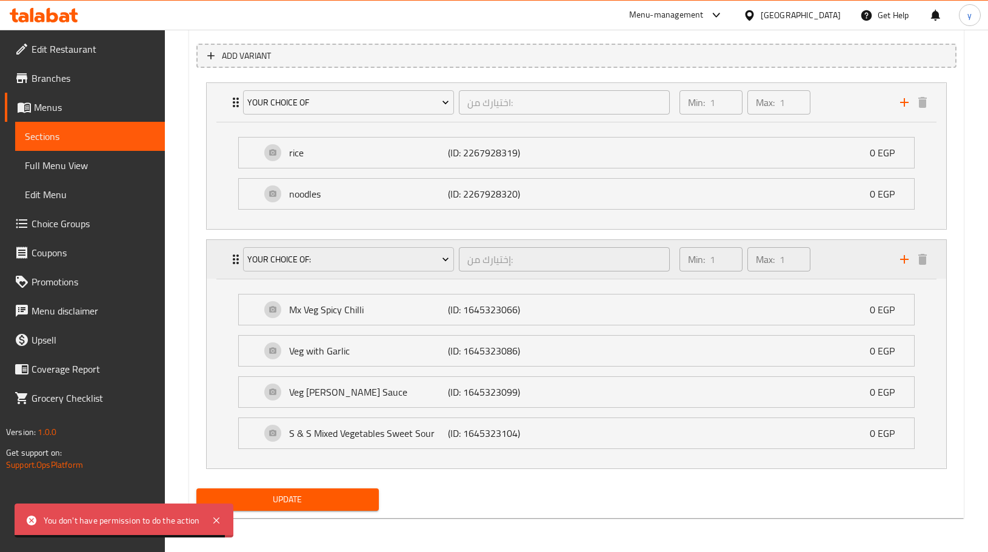
click at [907, 266] on icon "add" at bounding box center [905, 259] width 15 height 15
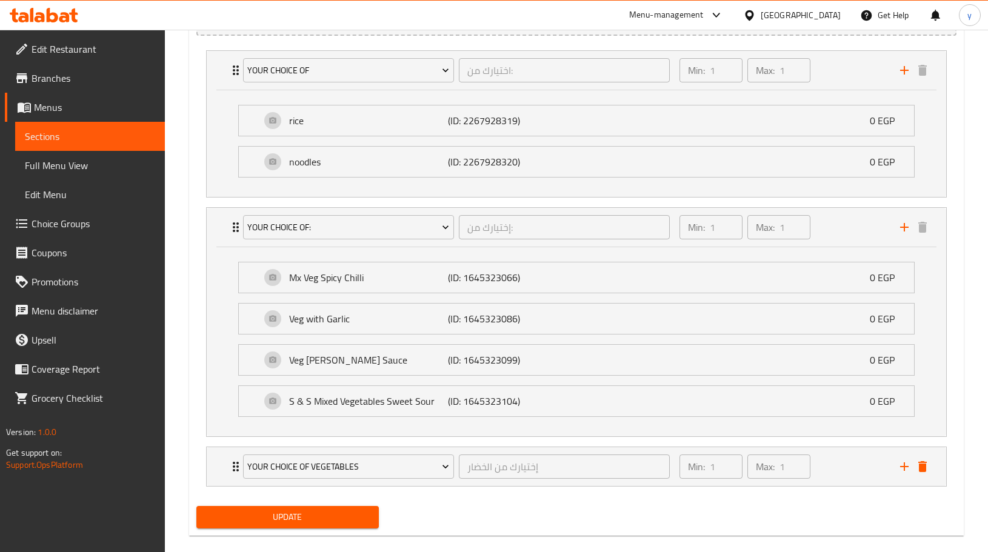
scroll to position [739, 0]
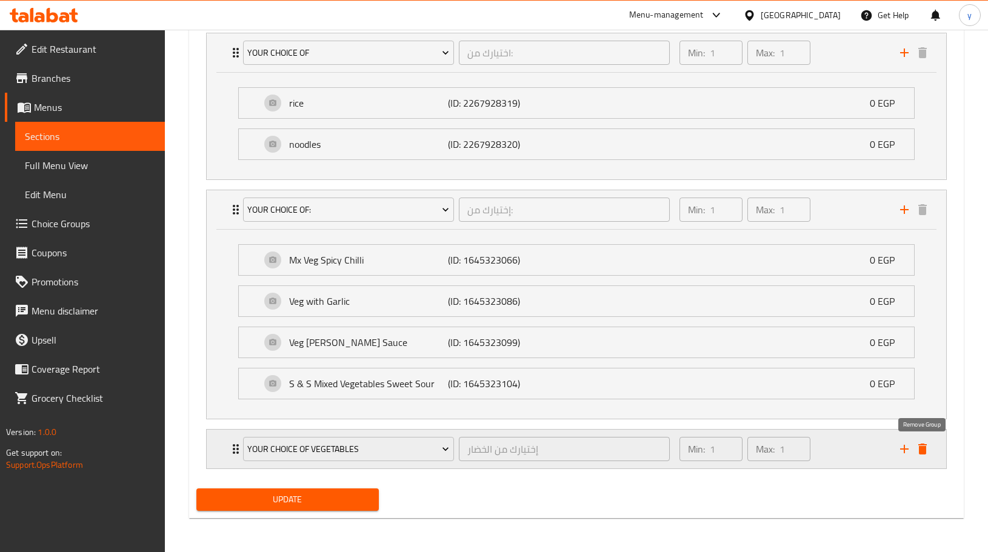
click at [927, 454] on icon "delete" at bounding box center [923, 449] width 15 height 15
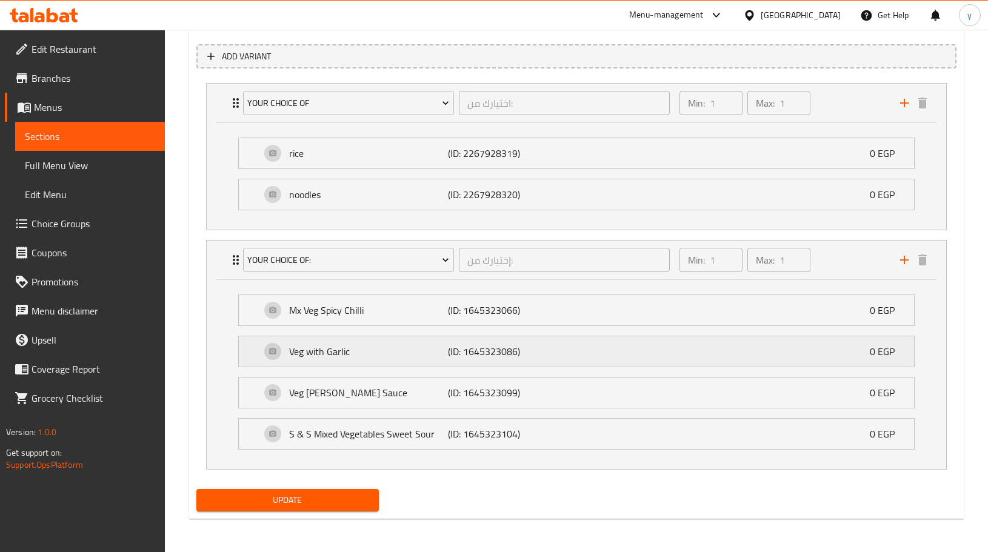
scroll to position [689, 0]
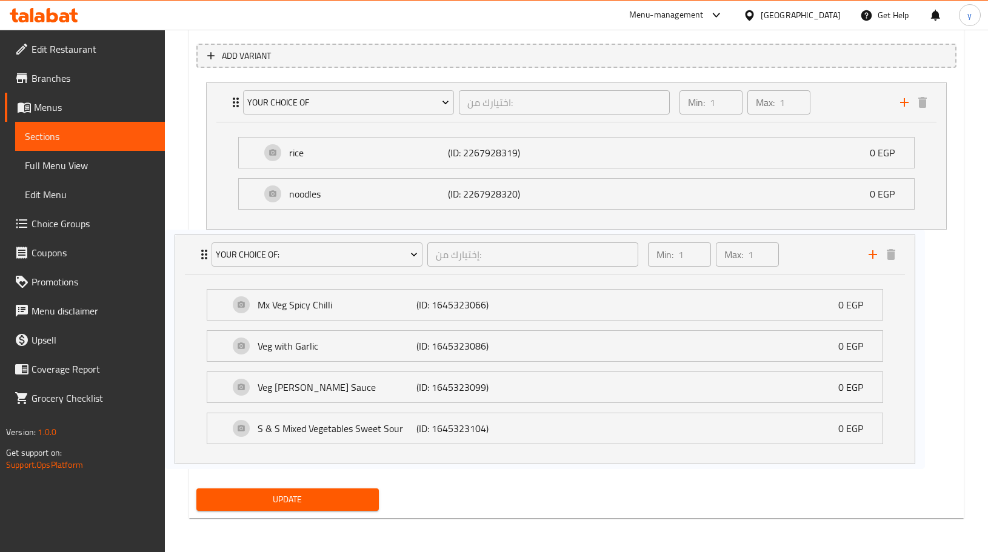
drag, startPoint x: 365, startPoint y: 391, endPoint x: 331, endPoint y: 386, distance: 34.9
click at [331, 386] on div "your choice of اختيارك من: ​ Min: 1 ​ Max: 1 ​ rice (ID: 2267928319) 0 EGP Name…" at bounding box center [576, 276] width 760 height 397
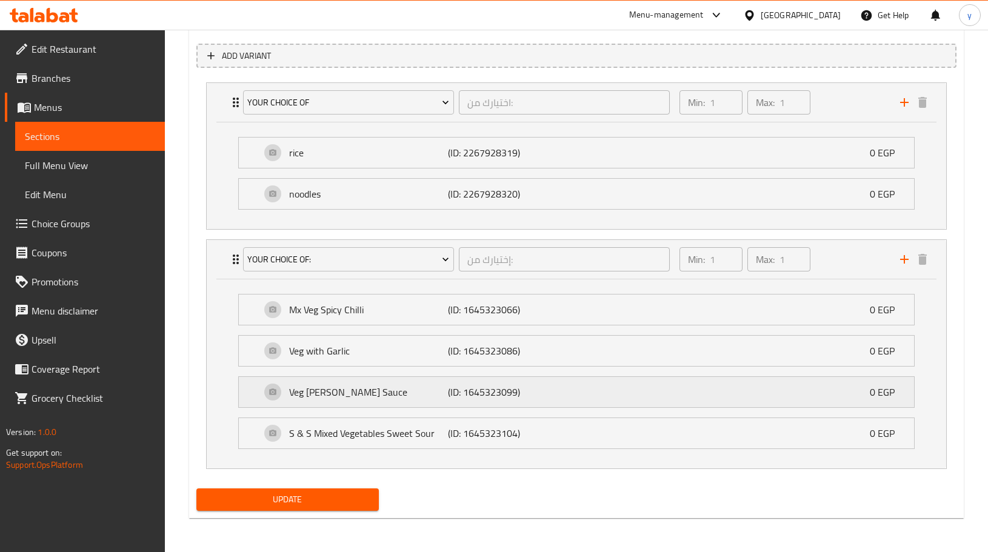
click at [338, 398] on p "Veg Curry Sauce" at bounding box center [368, 392] width 159 height 15
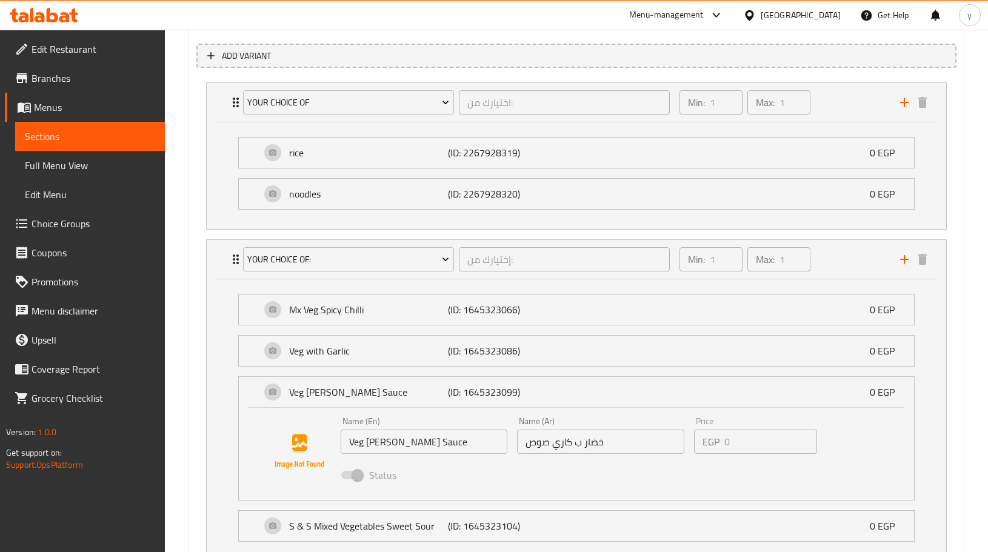
click at [405, 443] on input "Veg Curry Sauce" at bounding box center [424, 442] width 167 height 24
click at [55, 12] on icon at bounding box center [44, 15] width 69 height 15
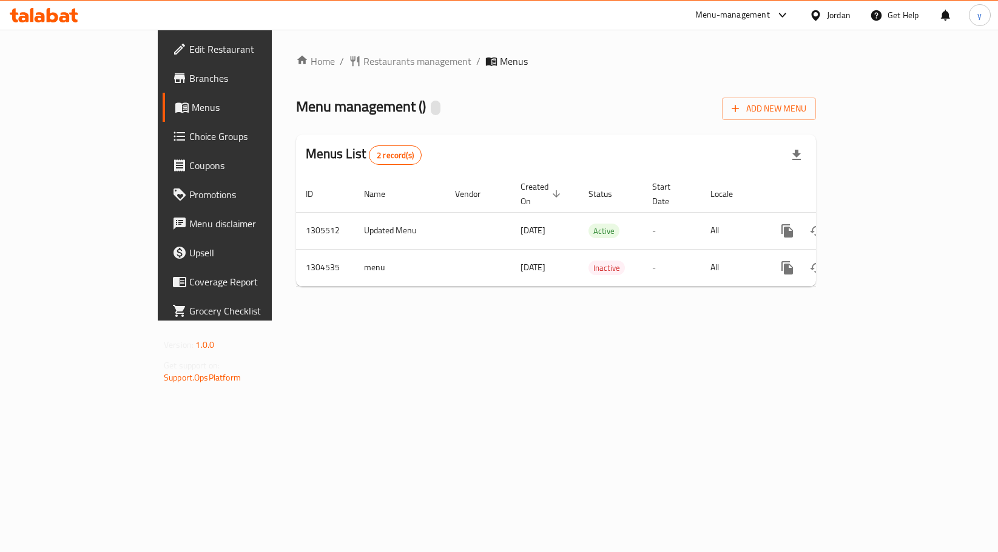
click at [189, 144] on span "Choice Groups" at bounding box center [252, 136] width 126 height 15
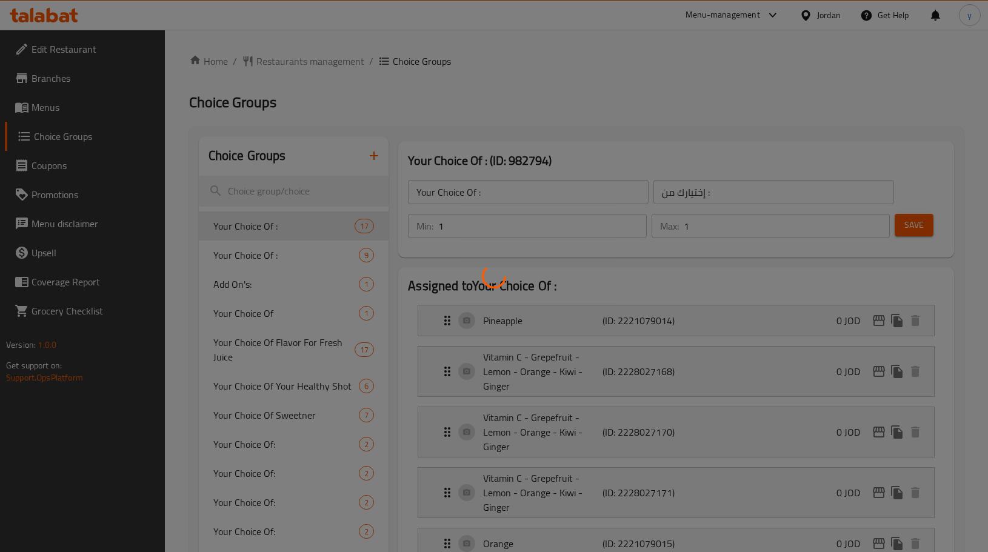
click at [292, 389] on div at bounding box center [494, 276] width 988 height 552
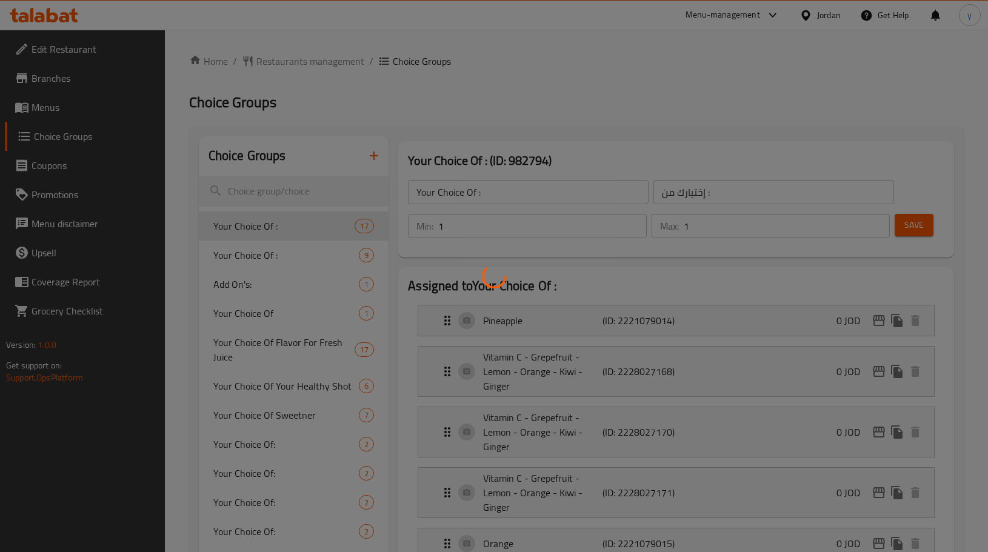
click at [292, 389] on div at bounding box center [494, 276] width 988 height 552
click at [292, 387] on div at bounding box center [494, 276] width 988 height 552
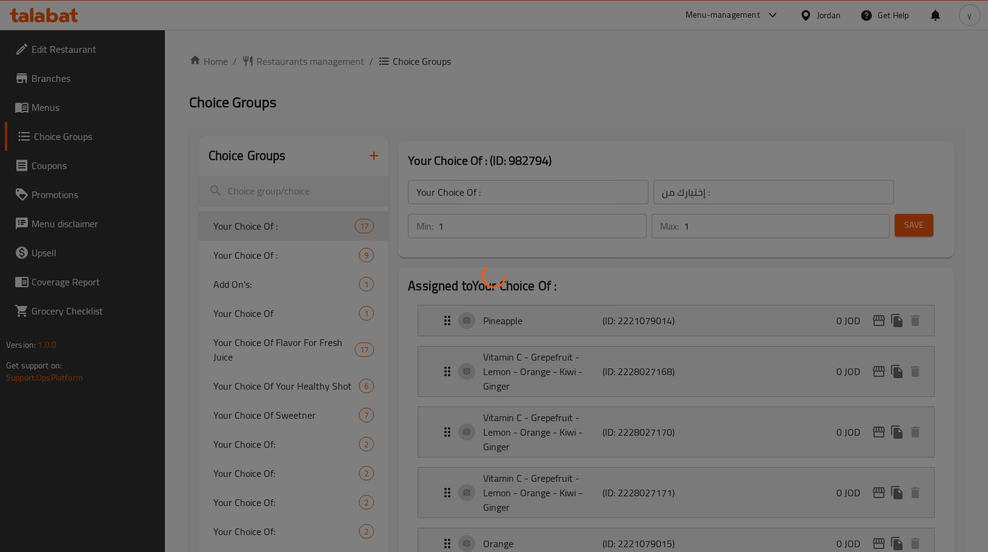
click at [295, 386] on div at bounding box center [494, 276] width 988 height 552
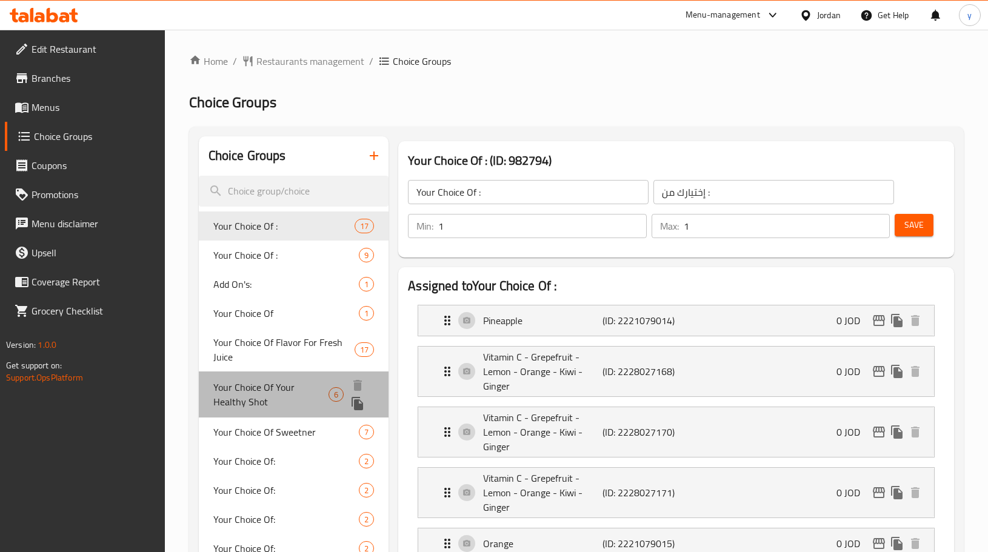
click at [295, 386] on span "Your Choice Of Your Healthy Shot" at bounding box center [270, 394] width 115 height 29
type input "Your Choice Of Your Healthy Shot"
type input "اختيارك من الجرعة الصحية"
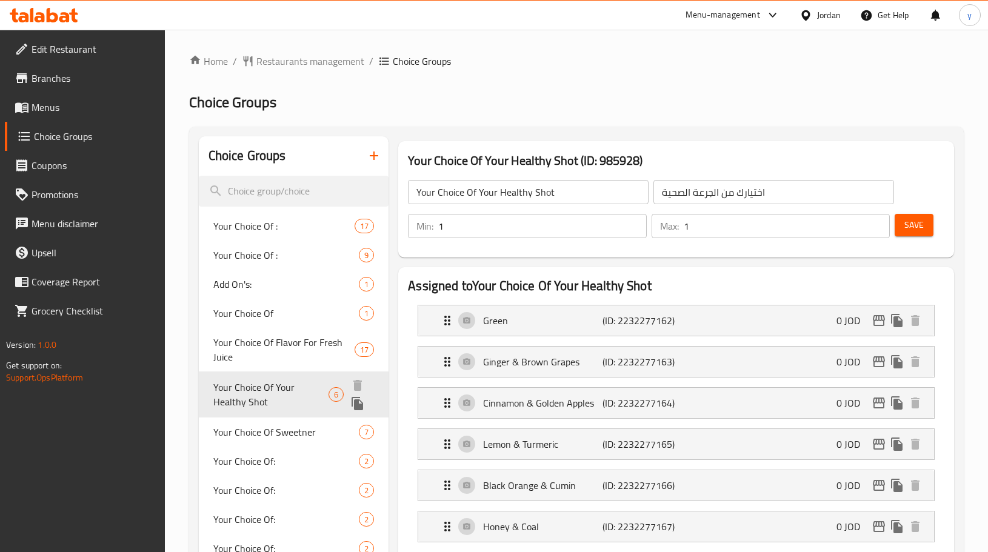
click at [295, 386] on span "Your Choice Of Your Healthy Shot" at bounding box center [270, 394] width 115 height 29
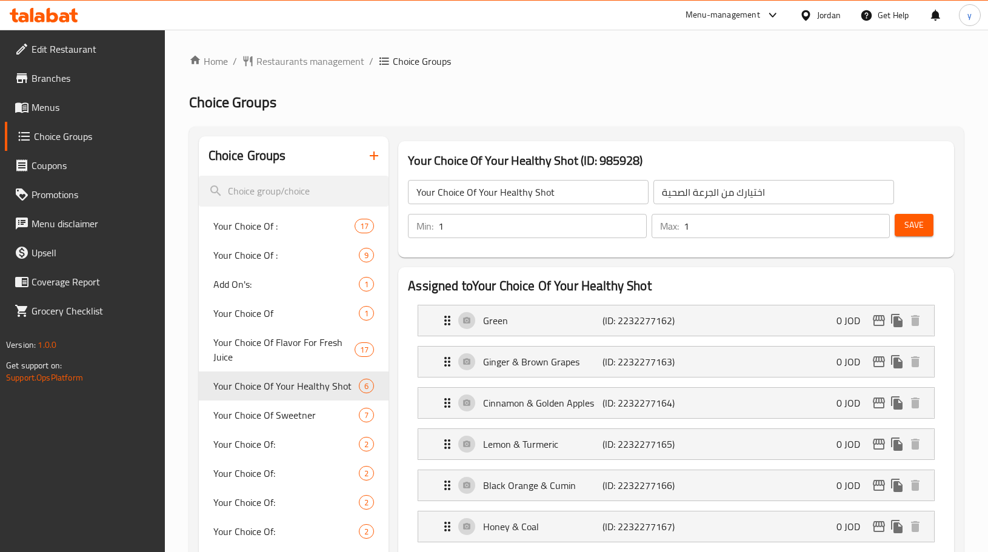
click at [61, 16] on icon at bounding box center [44, 15] width 69 height 15
